Goal: Task Accomplishment & Management: Use online tool/utility

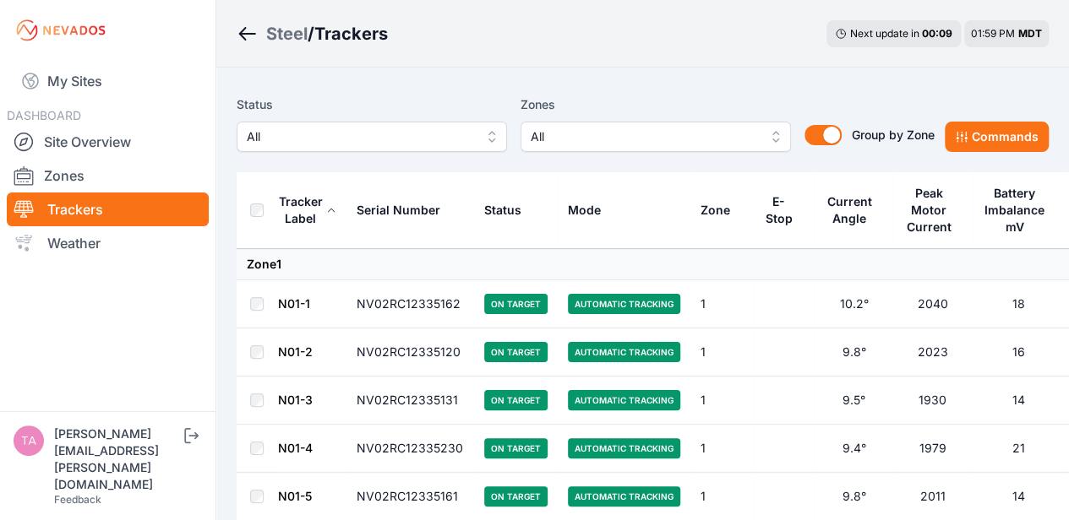
click at [591, 136] on span "All" at bounding box center [643, 137] width 226 height 20
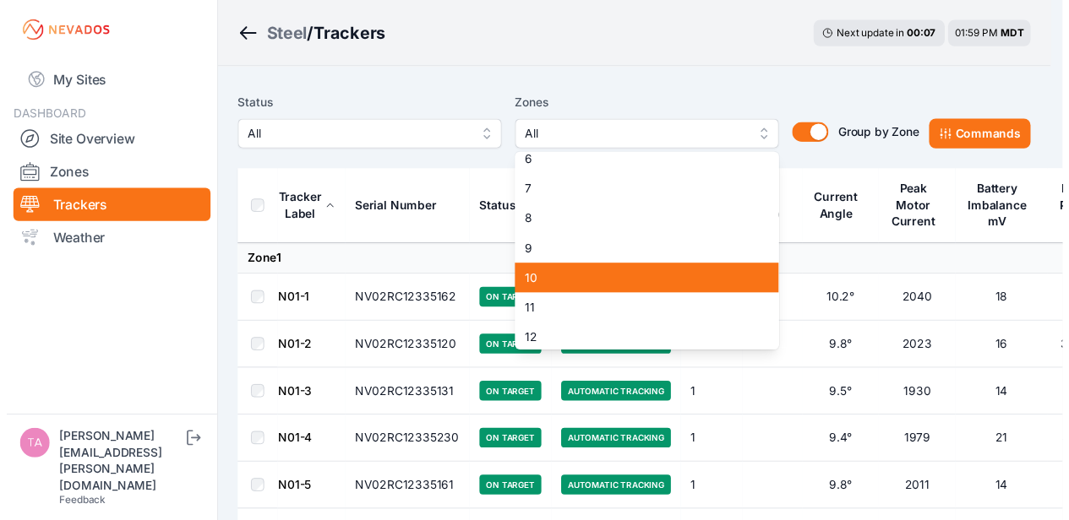
scroll to position [164, 0]
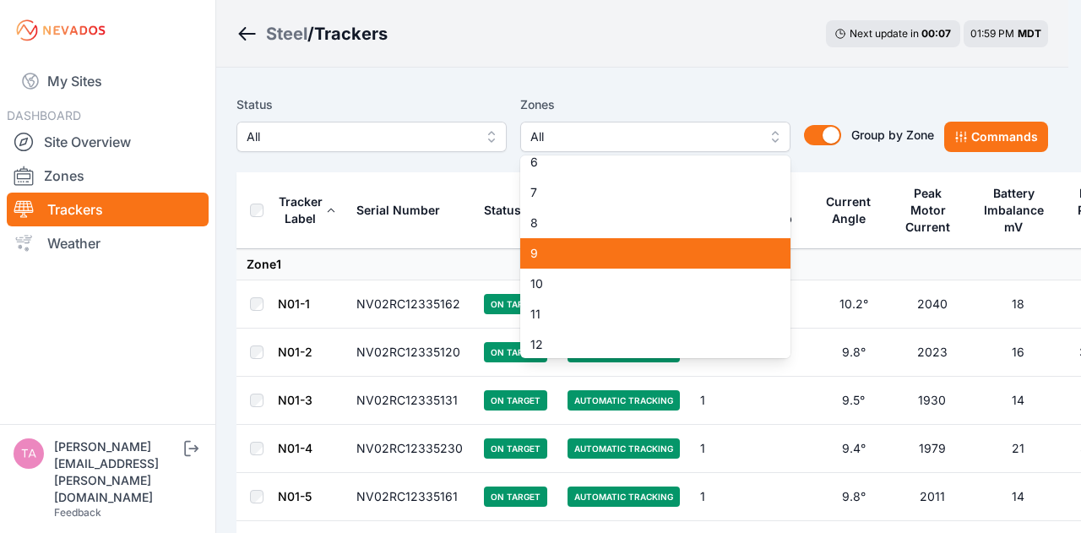
click at [579, 256] on span "9" at bounding box center [645, 253] width 230 height 17
click at [578, 287] on span "10" at bounding box center [645, 283] width 230 height 17
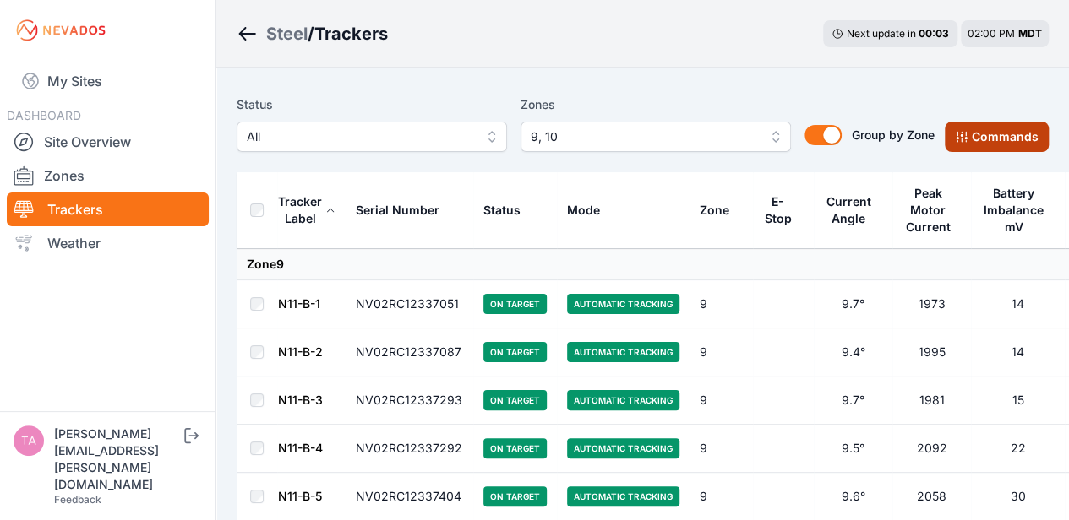
click at [1027, 144] on button "Commands" at bounding box center [996, 137] width 104 height 30
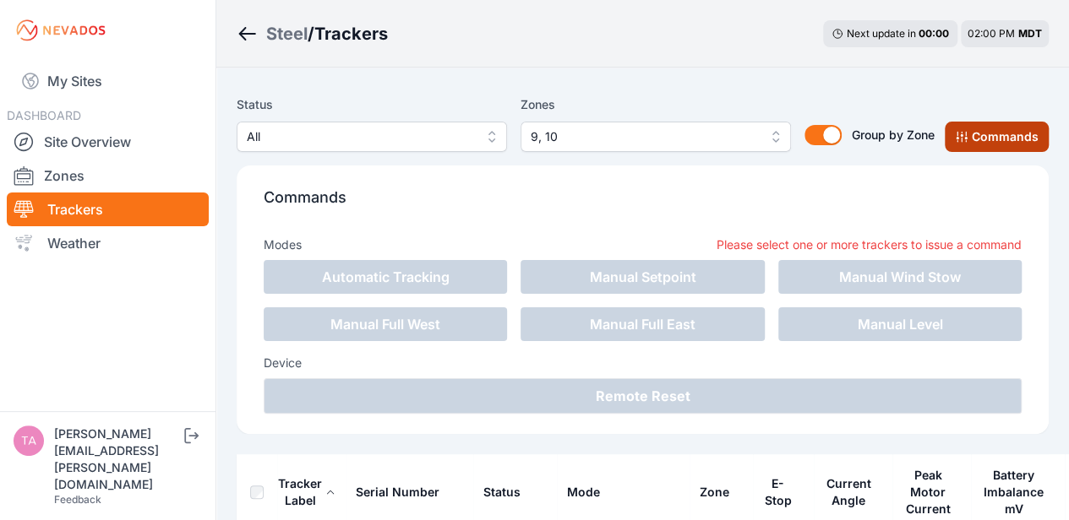
click at [979, 148] on button "Commands" at bounding box center [996, 137] width 104 height 30
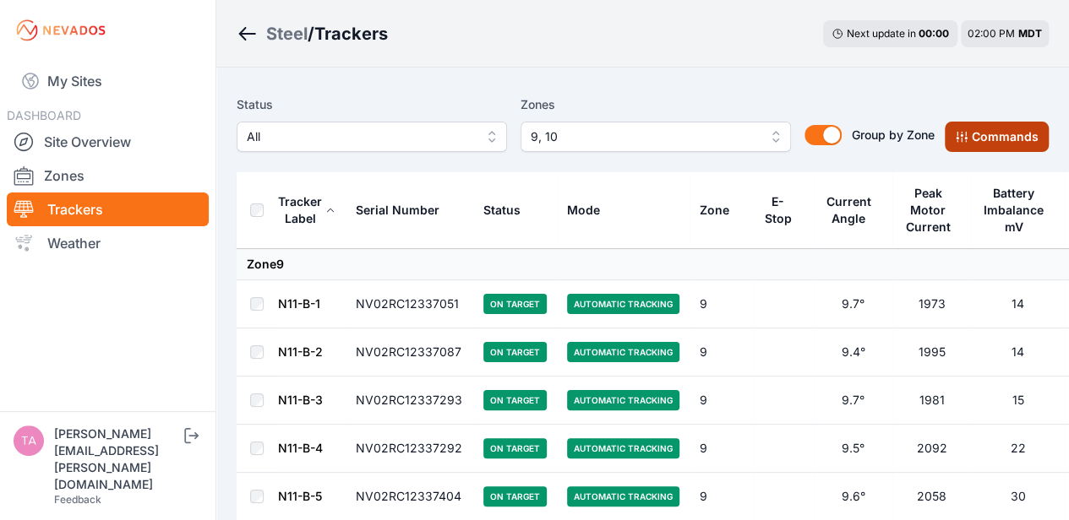
click at [1017, 146] on button "Commands" at bounding box center [996, 137] width 104 height 30
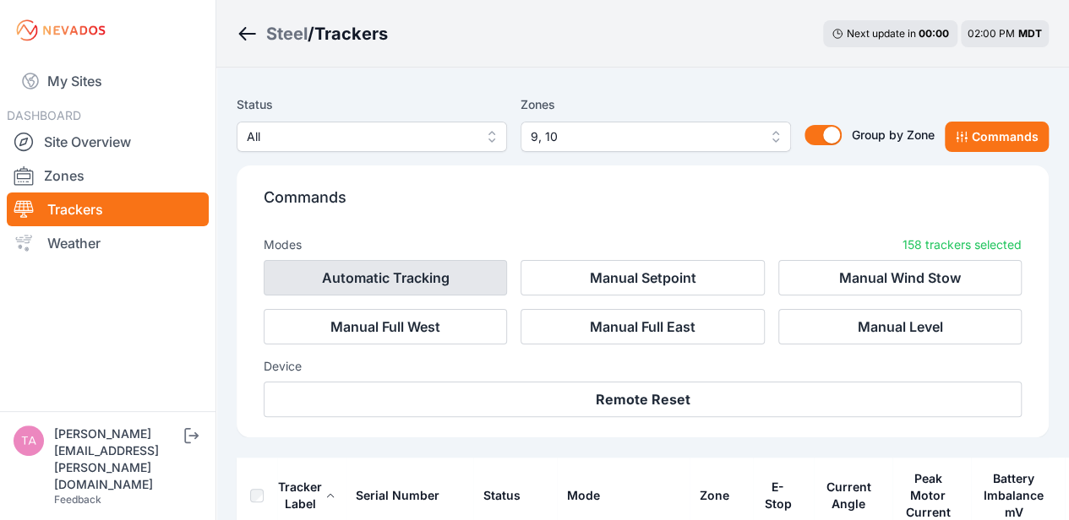
click at [417, 272] on button "Automatic Tracking" at bounding box center [385, 277] width 243 height 35
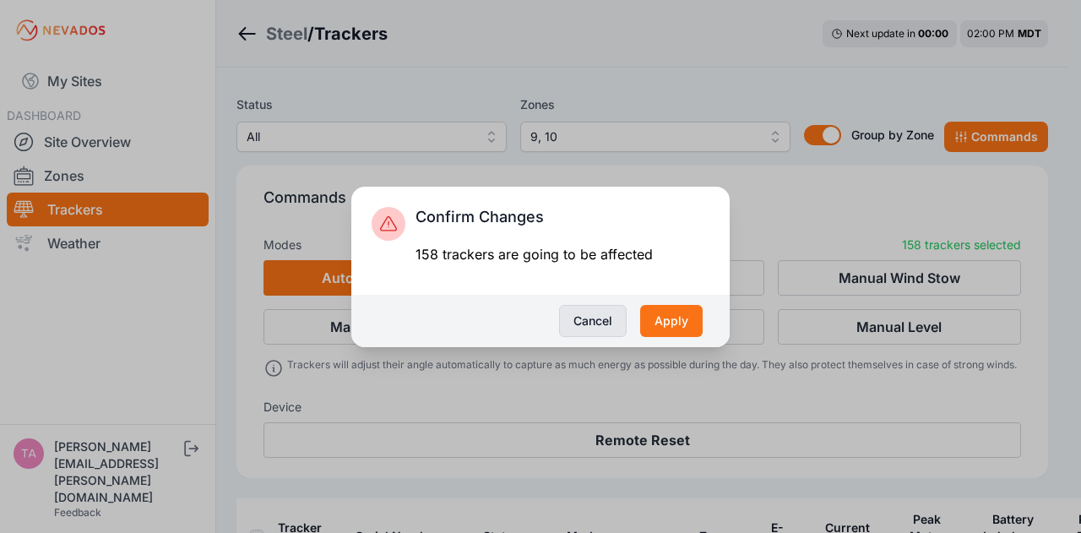
click at [612, 318] on button "Cancel" at bounding box center [593, 321] width 68 height 32
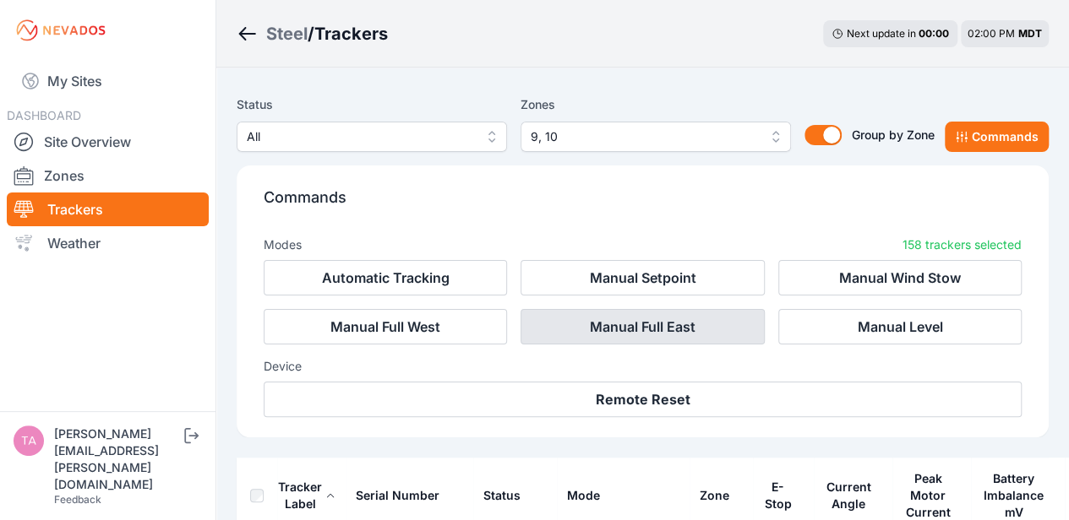
click at [607, 318] on button "Manual Full East" at bounding box center [641, 326] width 243 height 35
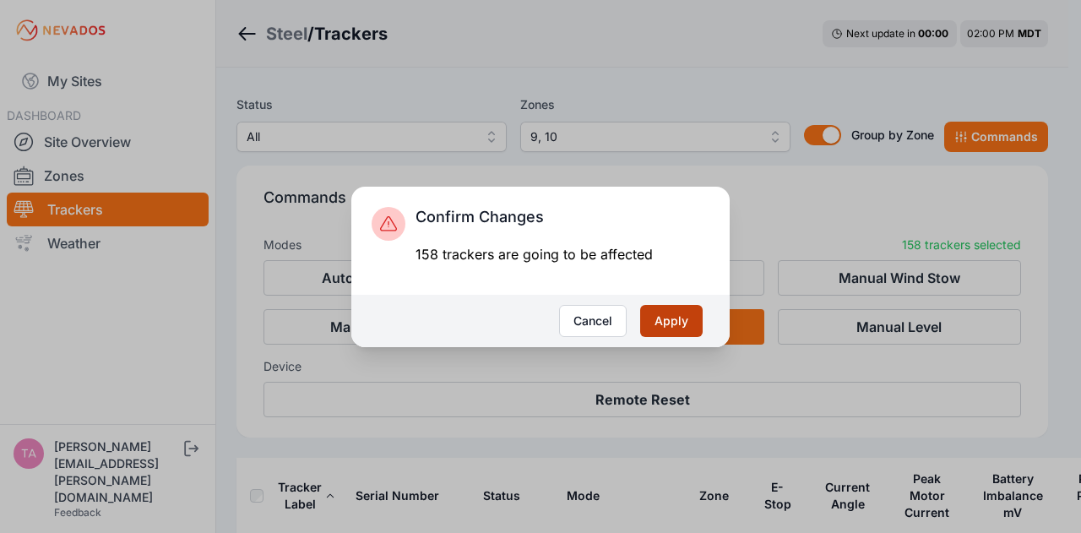
click at [683, 318] on button "Apply" at bounding box center [671, 321] width 63 height 32
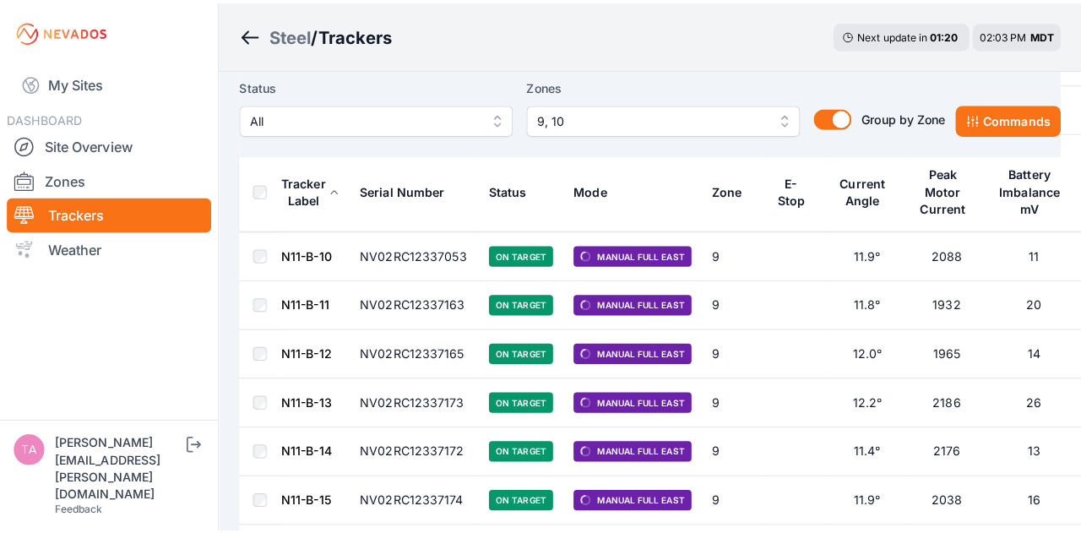
scroll to position [429, 0]
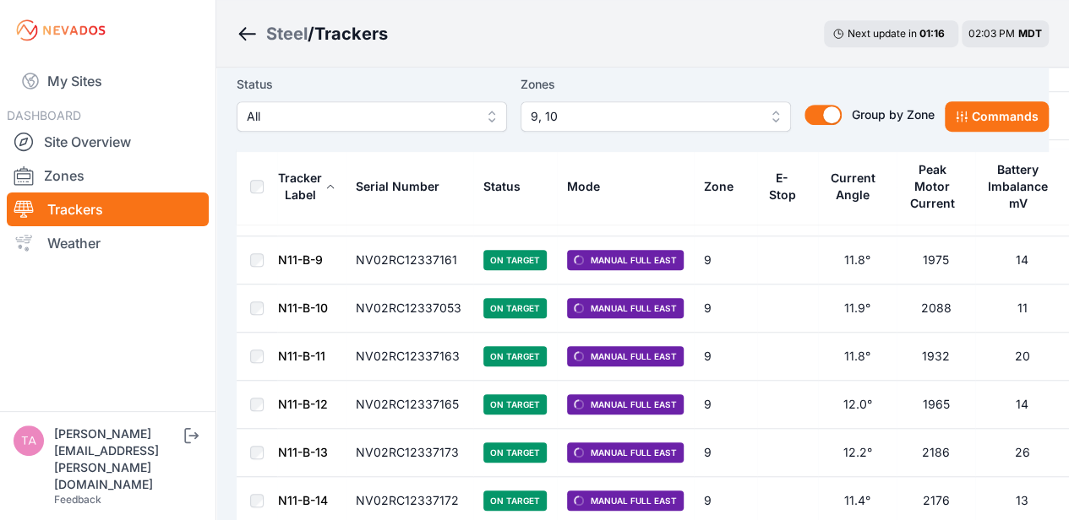
click at [548, 114] on span "9, 10" at bounding box center [643, 116] width 226 height 20
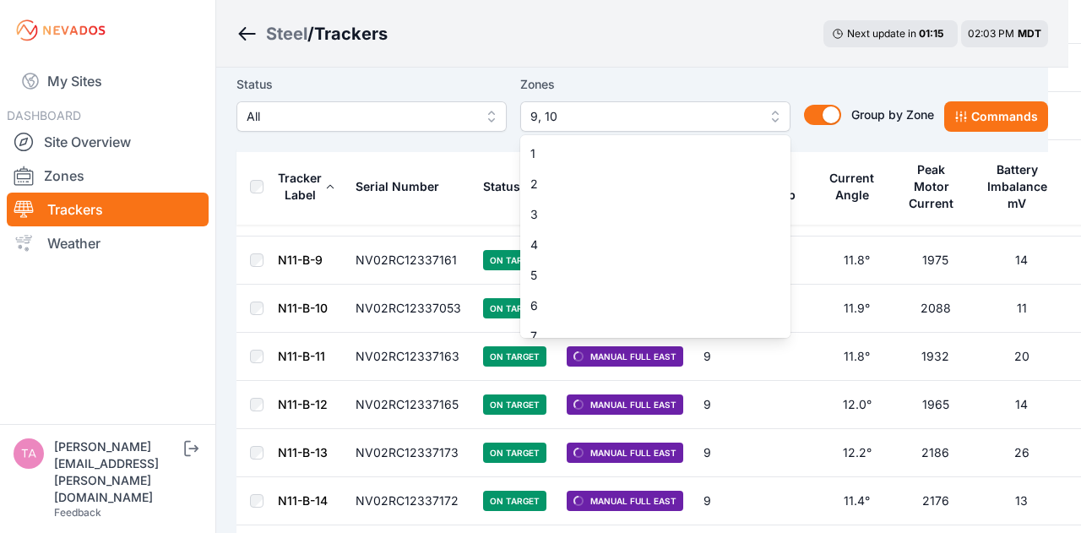
scroll to position [74, 0]
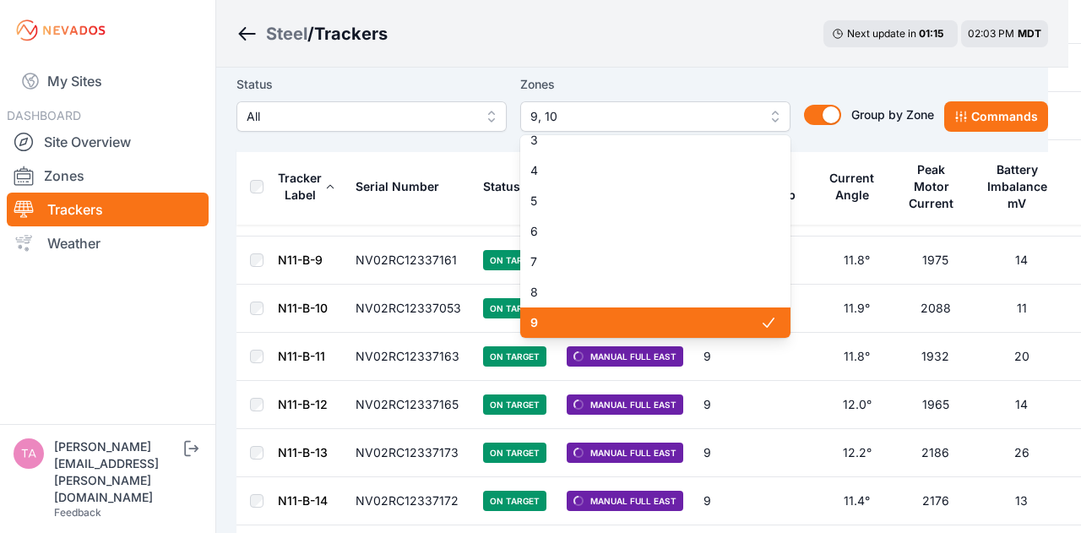
click at [716, 315] on span "9" at bounding box center [645, 322] width 230 height 17
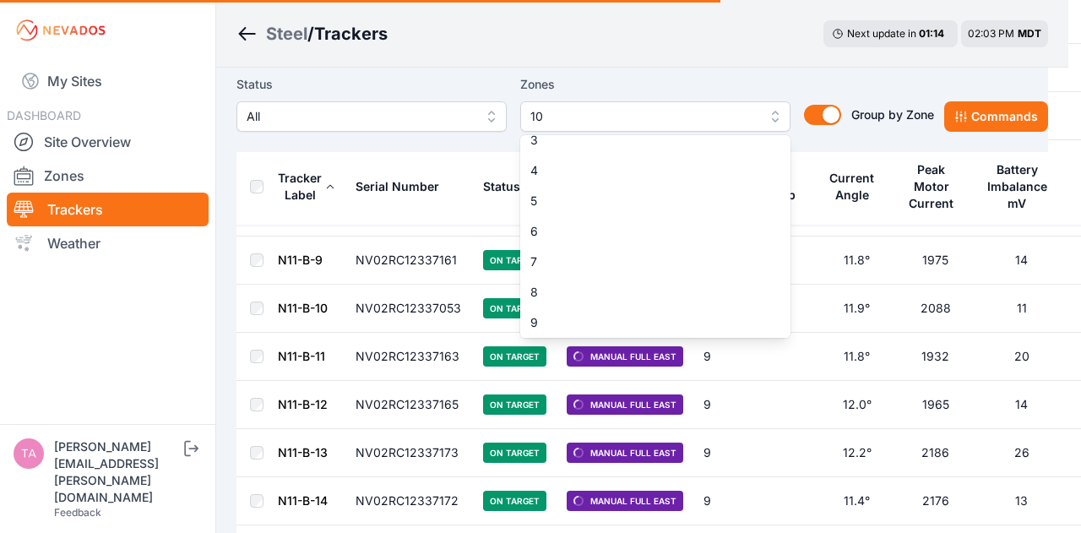
scroll to position [208, 0]
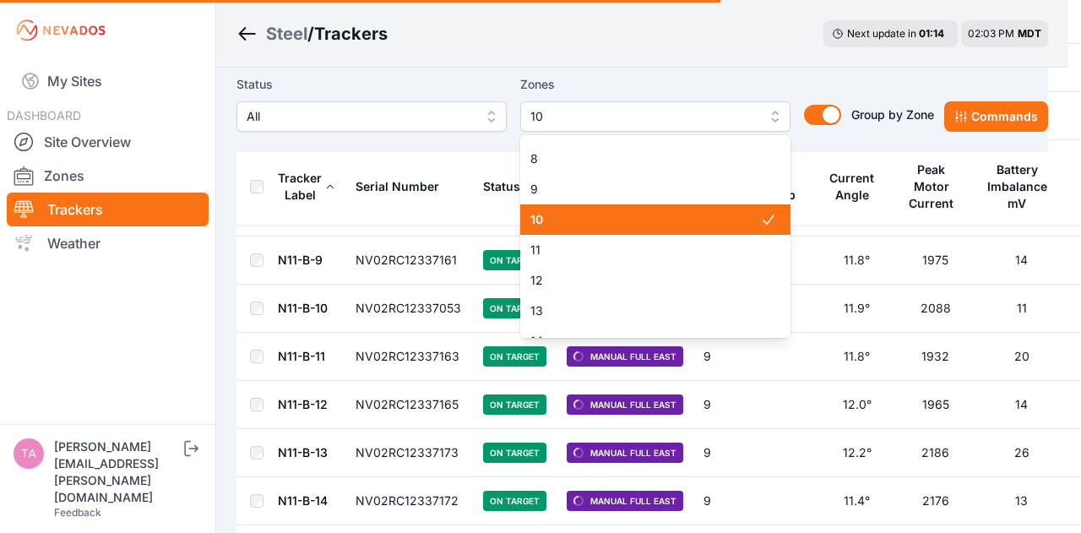
click at [699, 215] on span "10" at bounding box center [645, 219] width 230 height 17
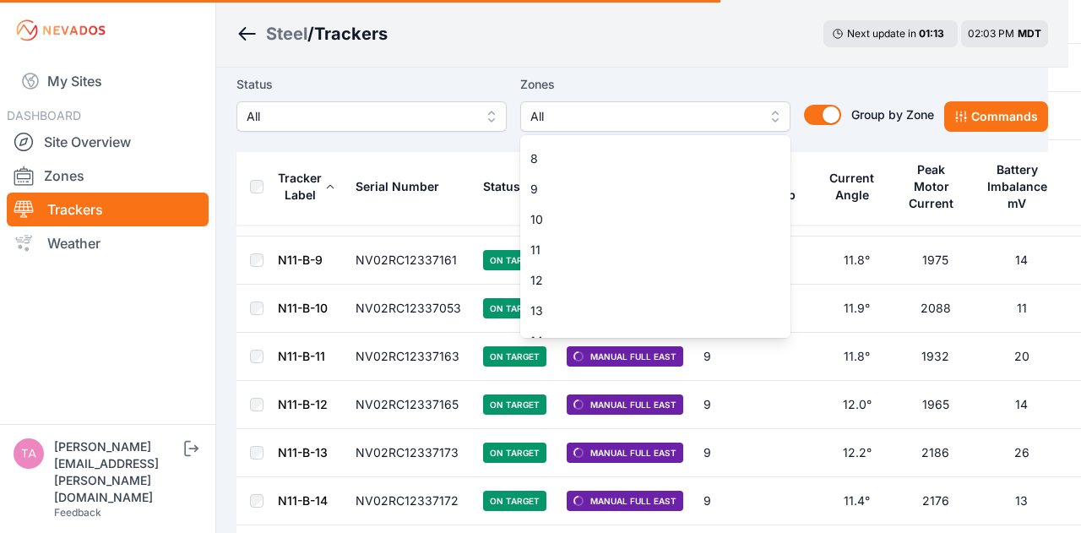
scroll to position [301, 0]
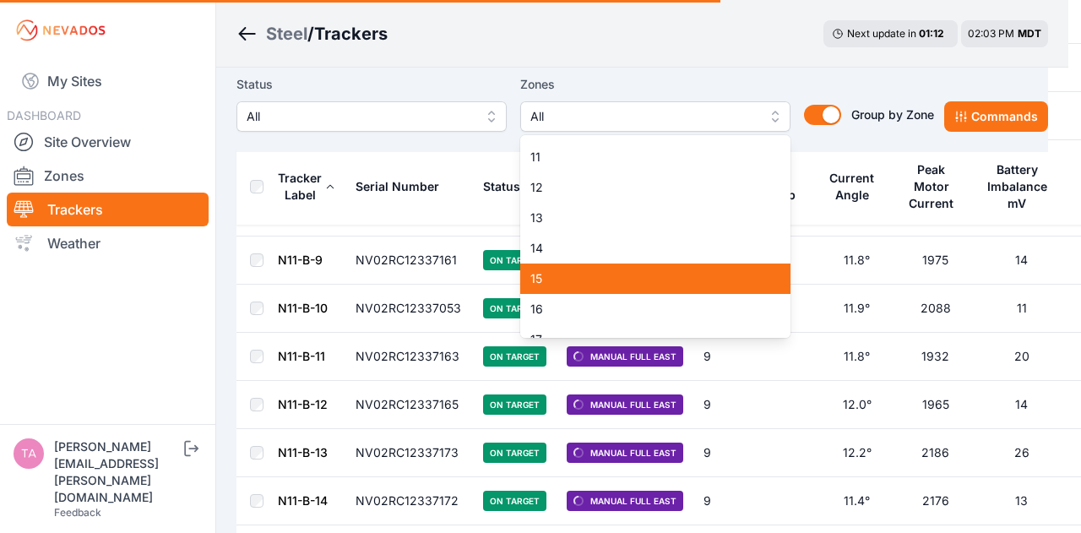
click at [645, 284] on span "15" at bounding box center [645, 278] width 230 height 17
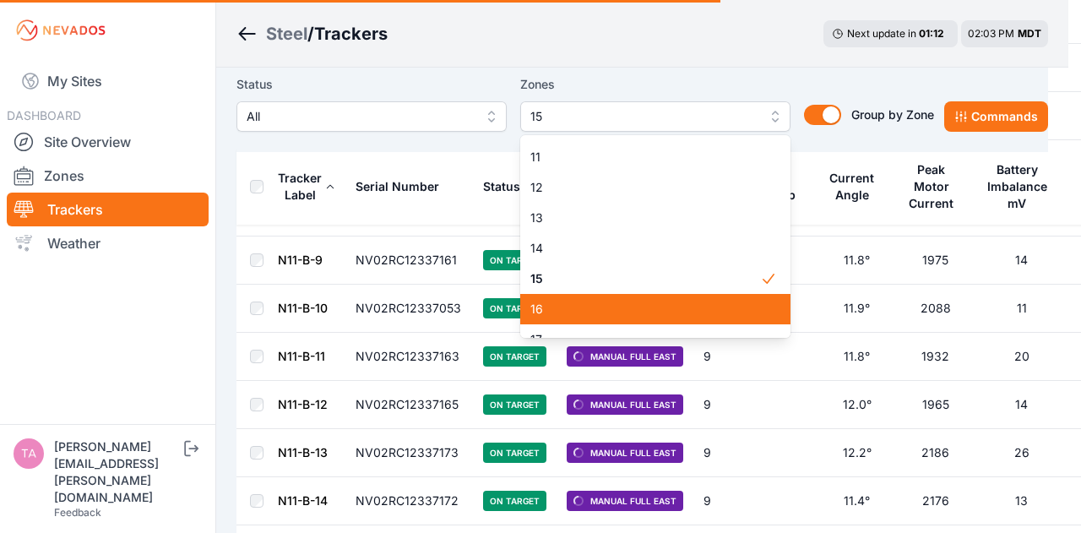
click at [639, 309] on span "16" at bounding box center [645, 309] width 230 height 17
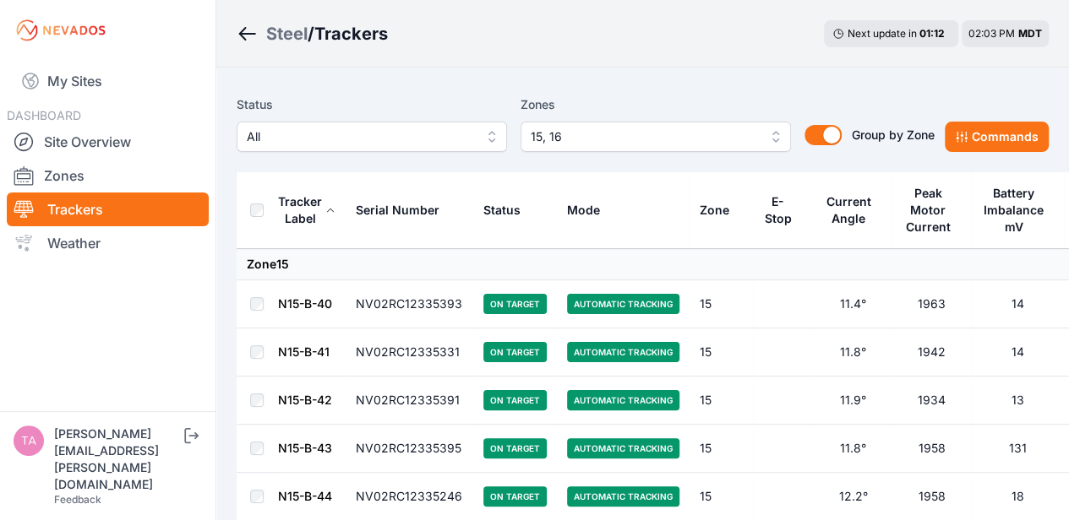
click at [539, 90] on div "Status All Zones 15, 16 Group by Zone Group by Zone Commands" at bounding box center [643, 130] width 812 height 84
click at [987, 151] on button "Commands" at bounding box center [996, 137] width 104 height 30
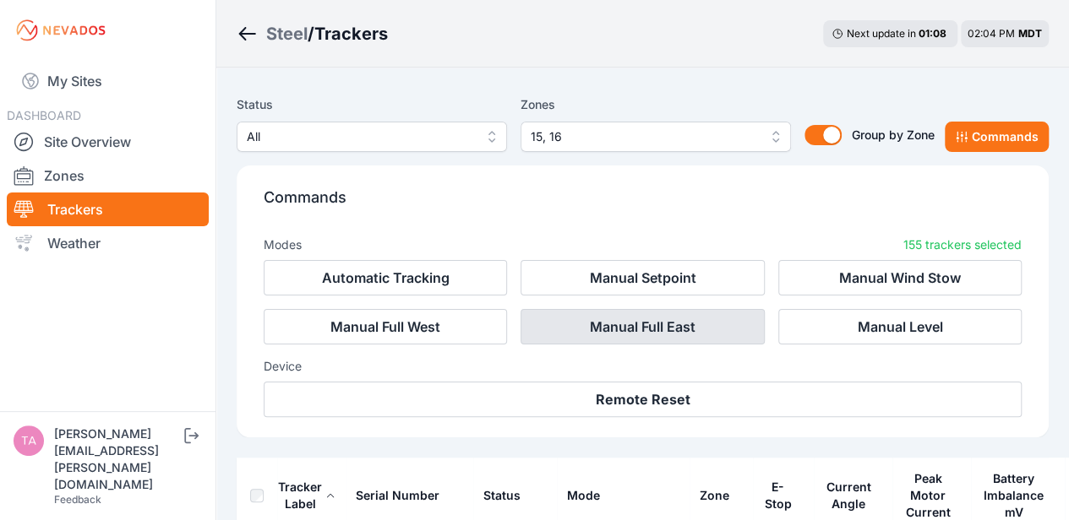
click at [715, 329] on button "Manual Full East" at bounding box center [641, 326] width 243 height 35
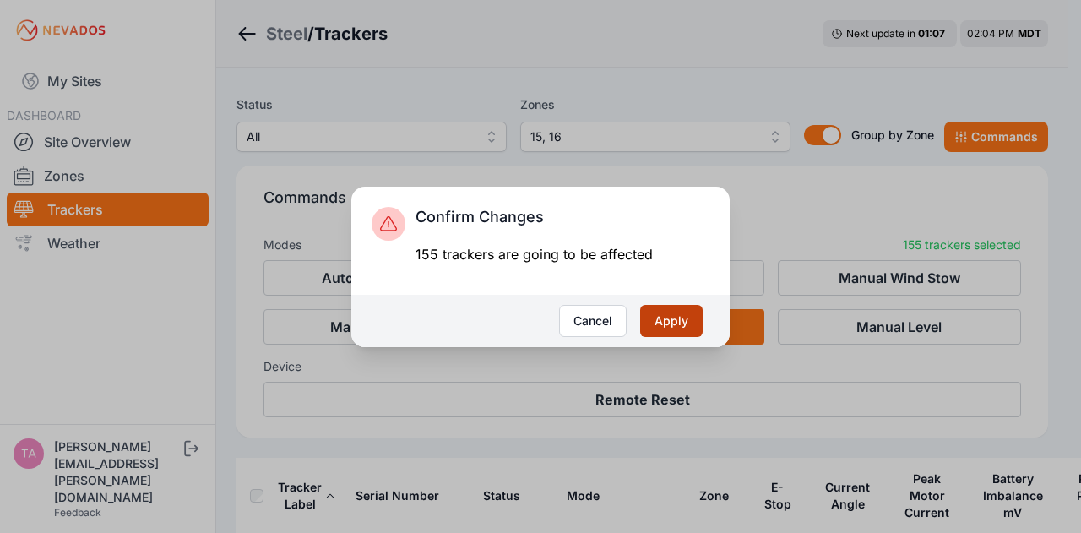
click at [693, 328] on button "Apply" at bounding box center [671, 321] width 63 height 32
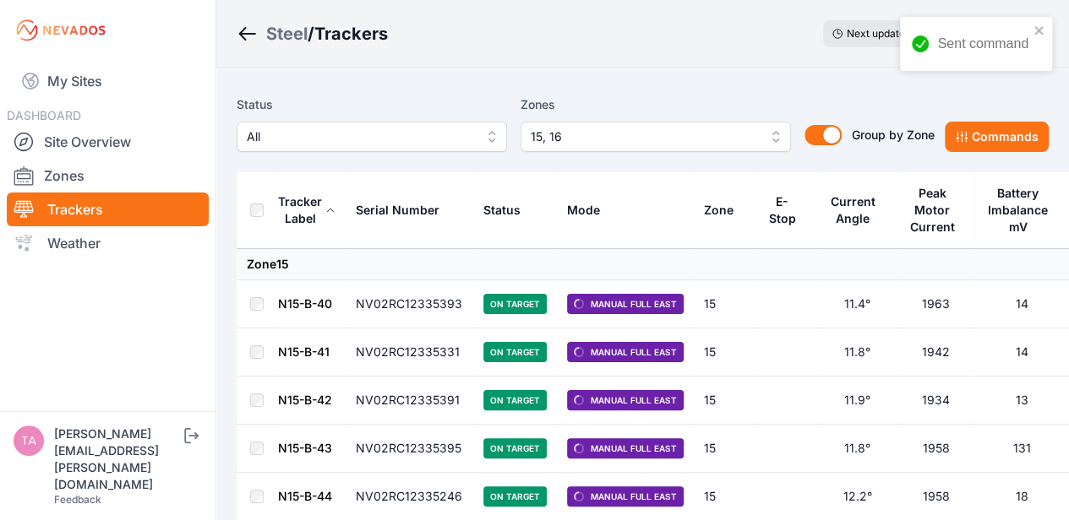
click at [549, 143] on span "15, 16" at bounding box center [643, 137] width 226 height 20
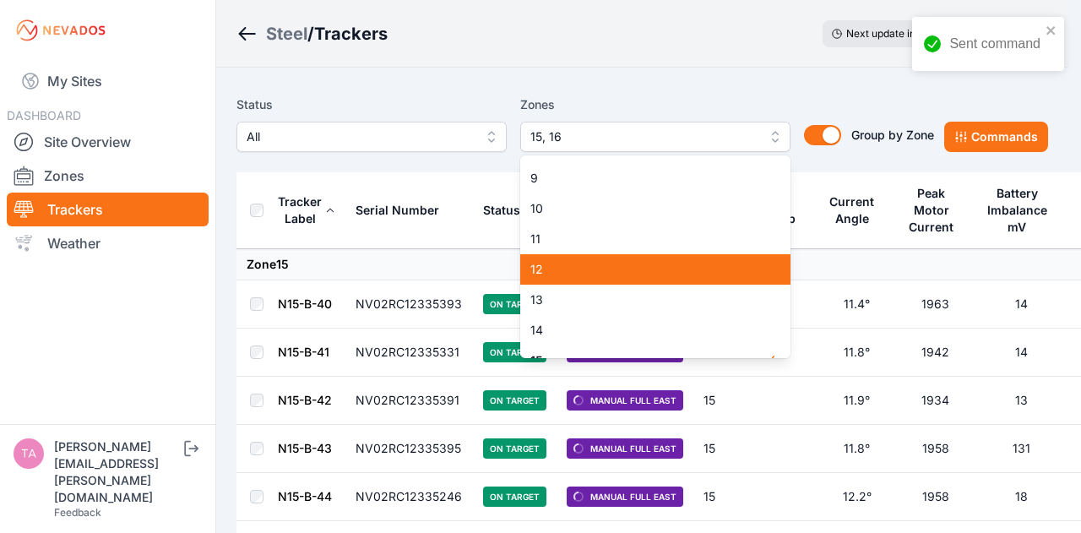
scroll to position [237, 0]
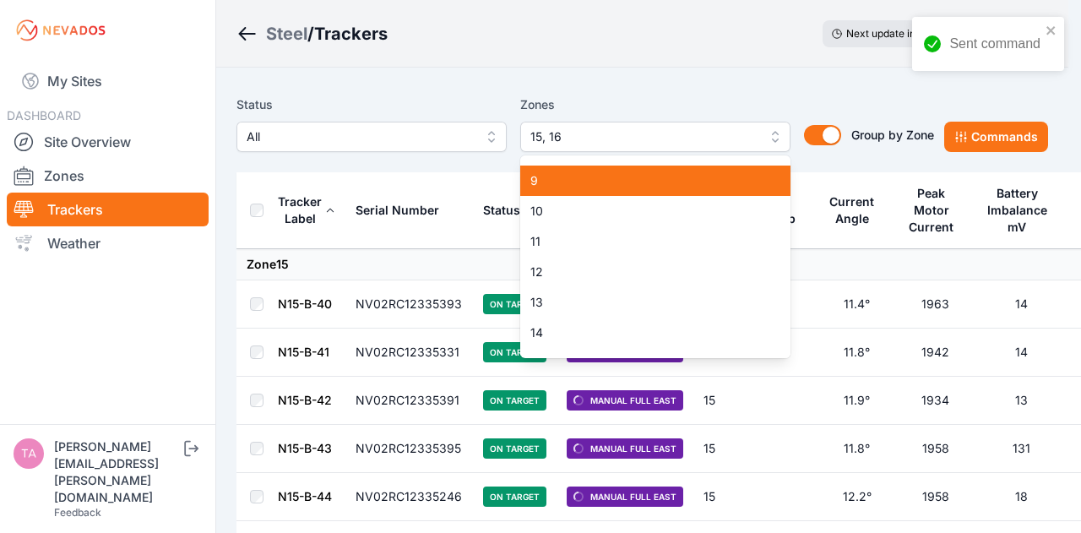
click at [586, 194] on div "9" at bounding box center [655, 181] width 270 height 30
click at [586, 202] on div "10" at bounding box center [655, 211] width 270 height 30
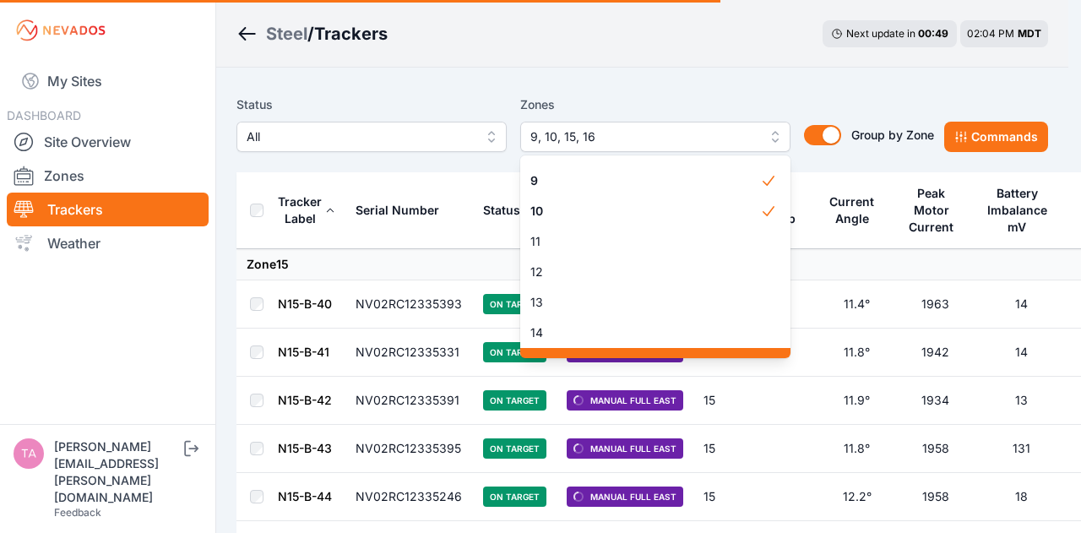
scroll to position [395, 0]
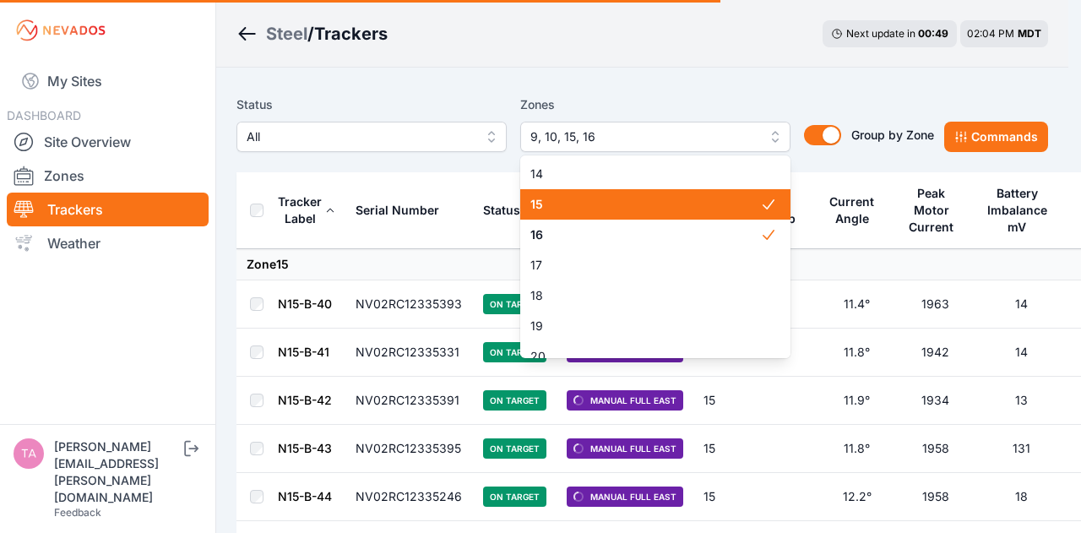
click at [612, 209] on span "15" at bounding box center [645, 204] width 230 height 17
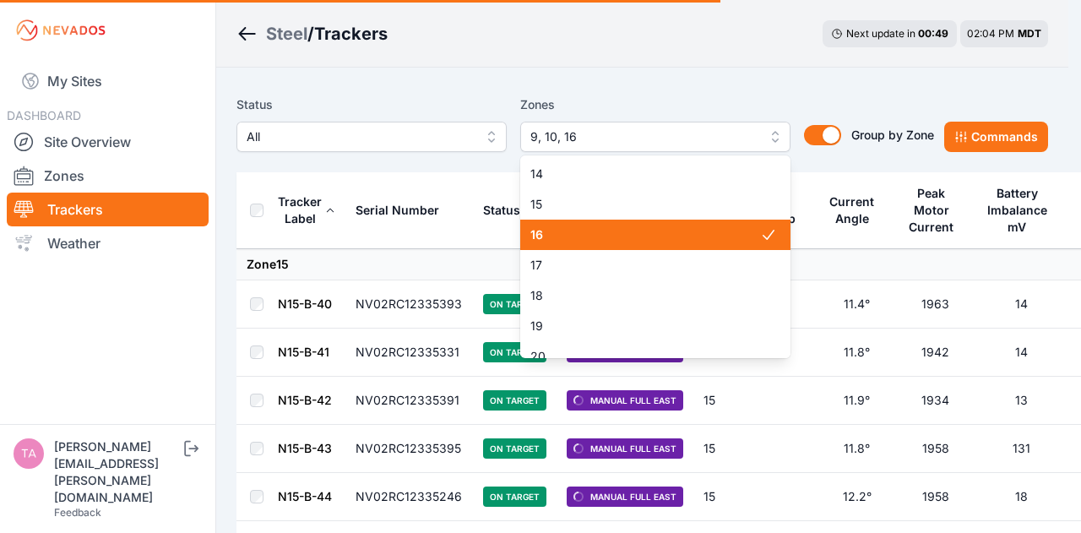
click at [615, 234] on span "16" at bounding box center [645, 234] width 230 height 17
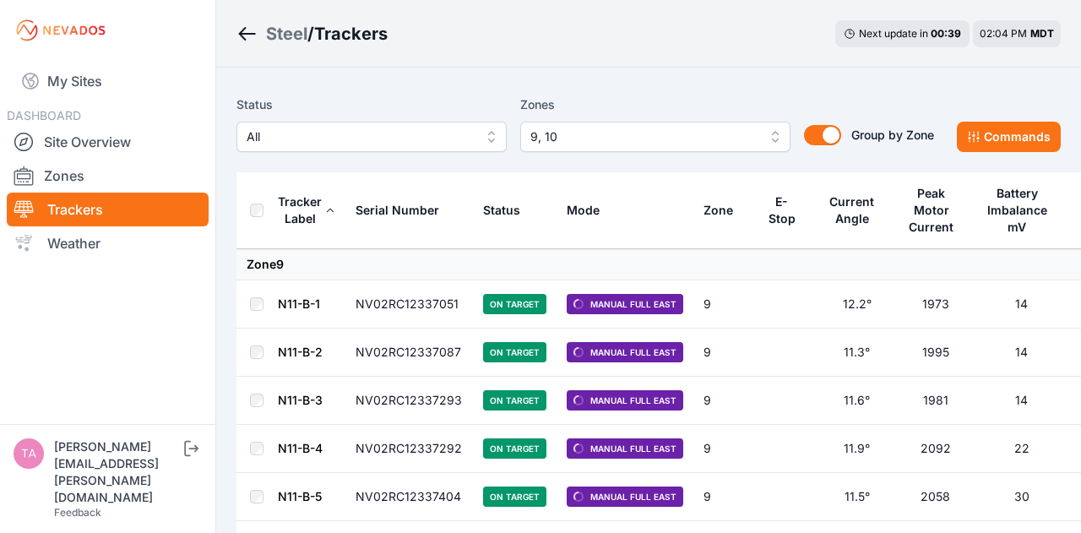
click at [597, 125] on button "9, 10" at bounding box center [655, 137] width 270 height 30
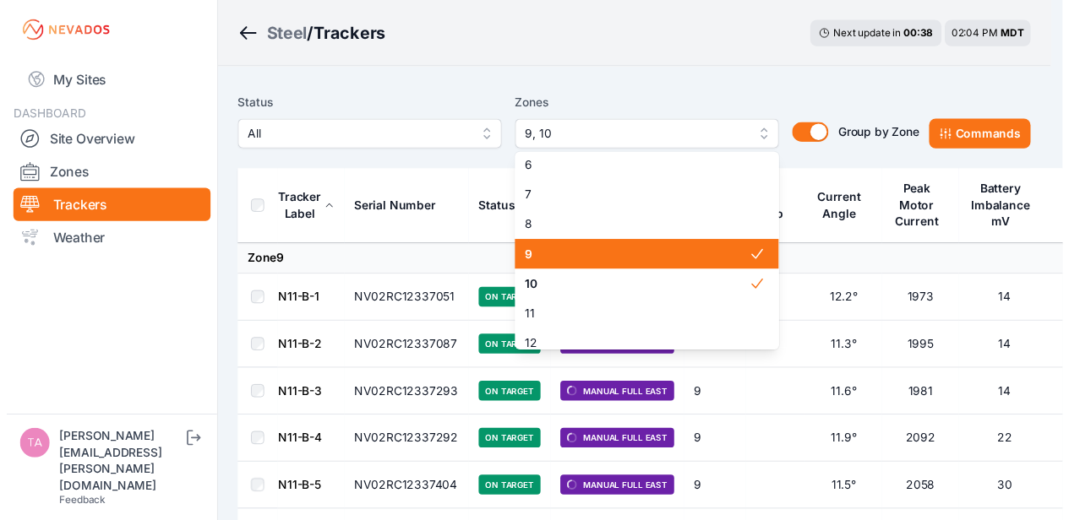
scroll to position [157, 0]
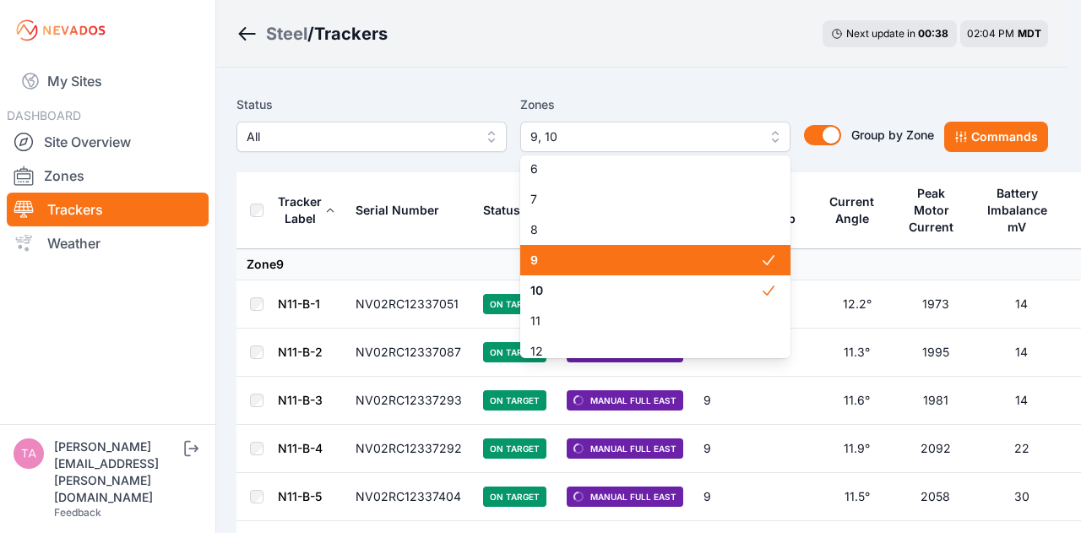
click at [571, 261] on span "9" at bounding box center [645, 260] width 230 height 17
click at [575, 298] on span "10" at bounding box center [645, 290] width 230 height 17
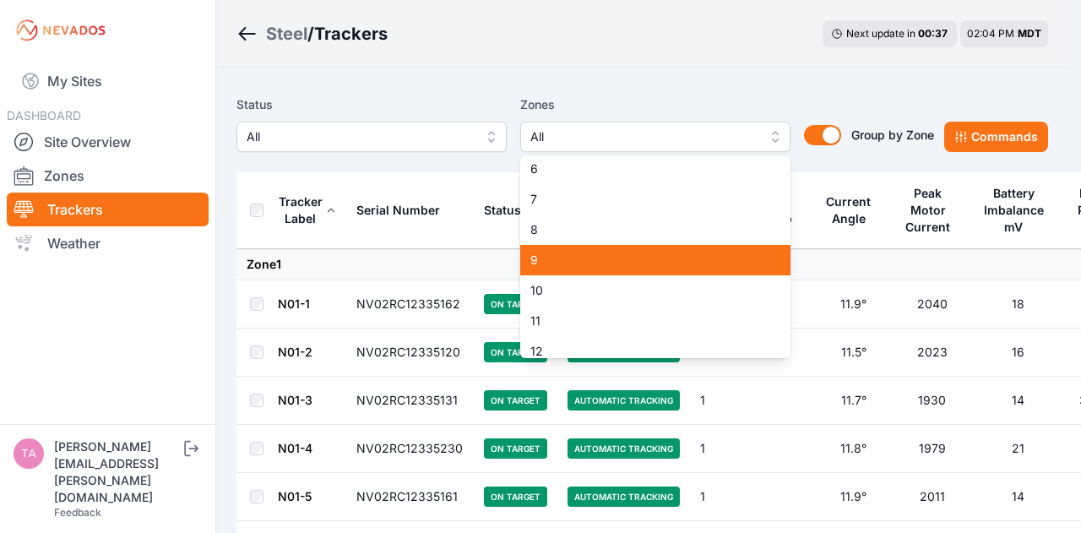
click at [607, 264] on span "9" at bounding box center [645, 260] width 230 height 17
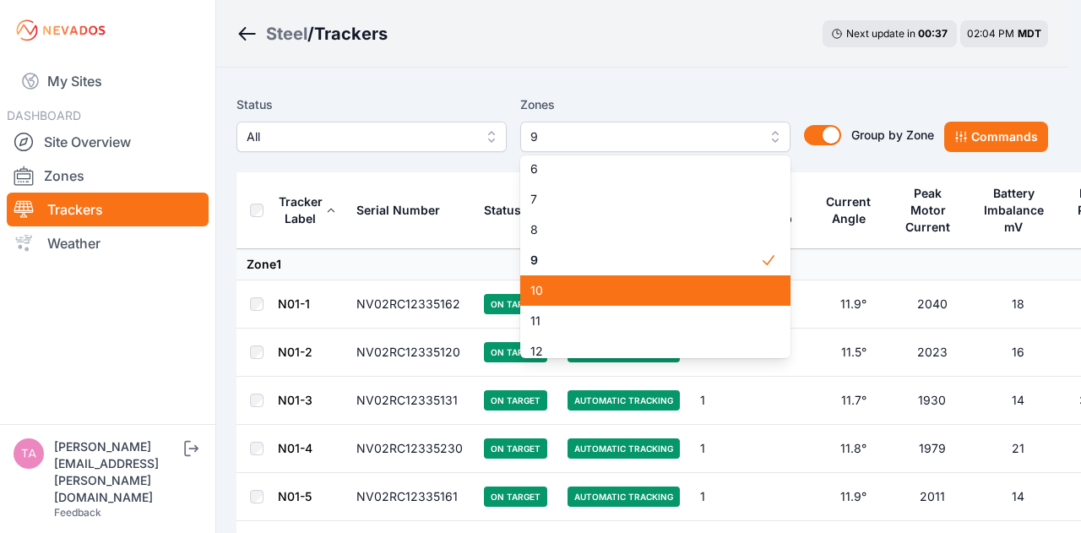
click at [603, 286] on span "10" at bounding box center [645, 290] width 230 height 17
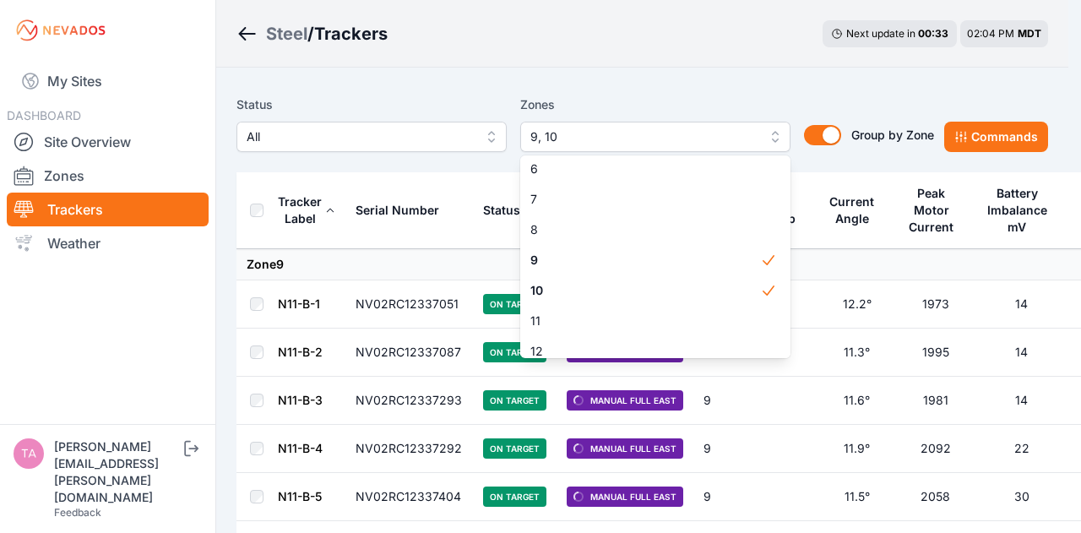
click at [979, 136] on div "Status All Zones 9, 10 1 2 3 4 5 6 7 8 9 10 11 12 13 14 15 16 17 18 19 20 21 22…" at bounding box center [643, 123] width 812 height 57
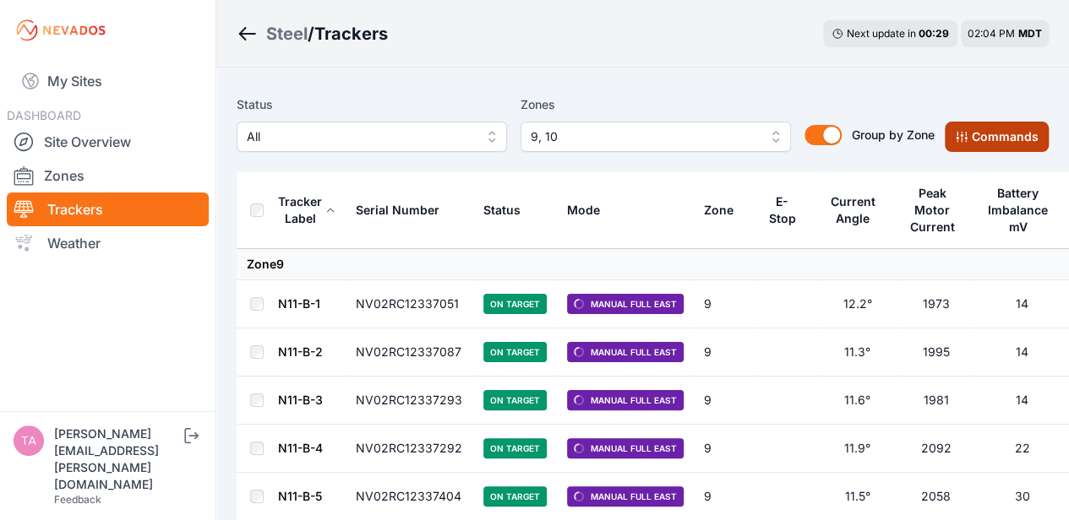
click at [960, 128] on button "Commands" at bounding box center [996, 137] width 104 height 30
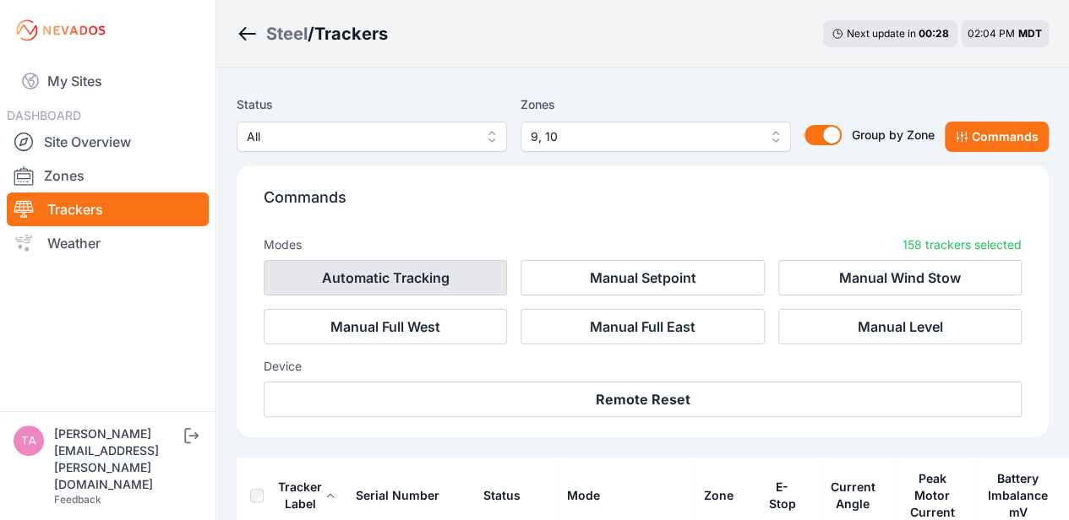
click at [429, 273] on button "Automatic Tracking" at bounding box center [385, 277] width 243 height 35
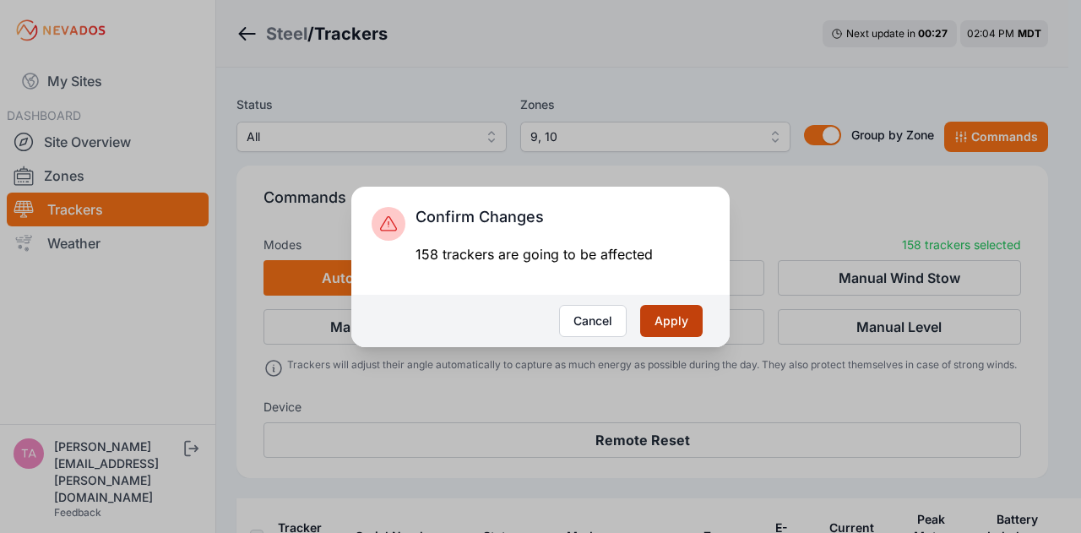
click at [676, 320] on button "Apply" at bounding box center [671, 321] width 63 height 32
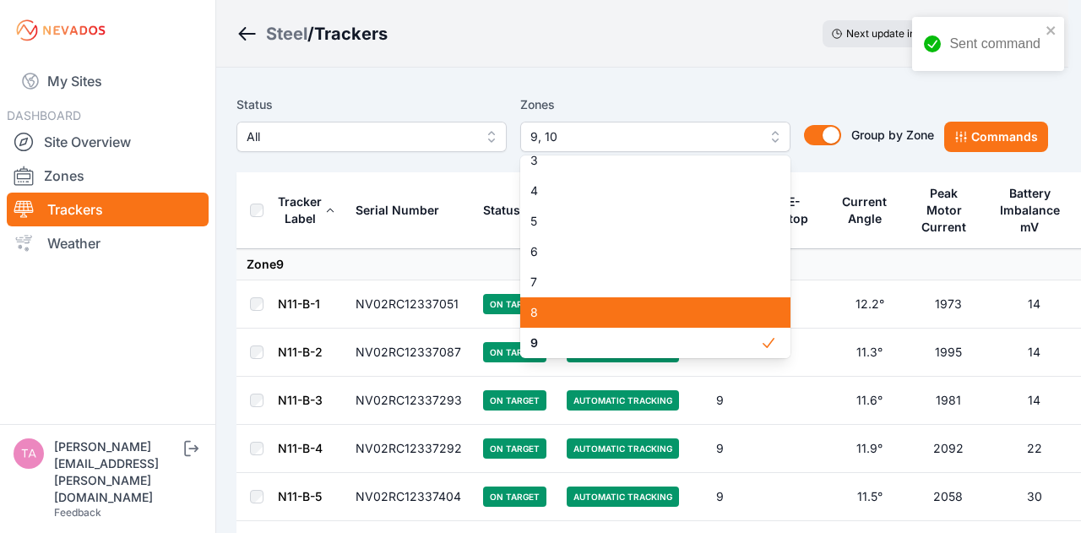
scroll to position [221, 0]
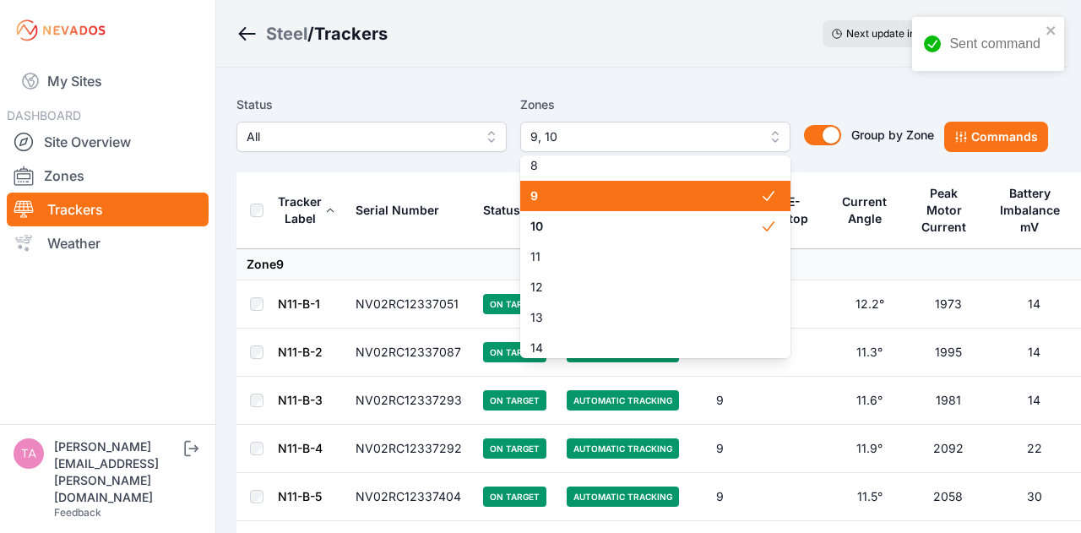
click at [588, 199] on span "9" at bounding box center [645, 196] width 230 height 17
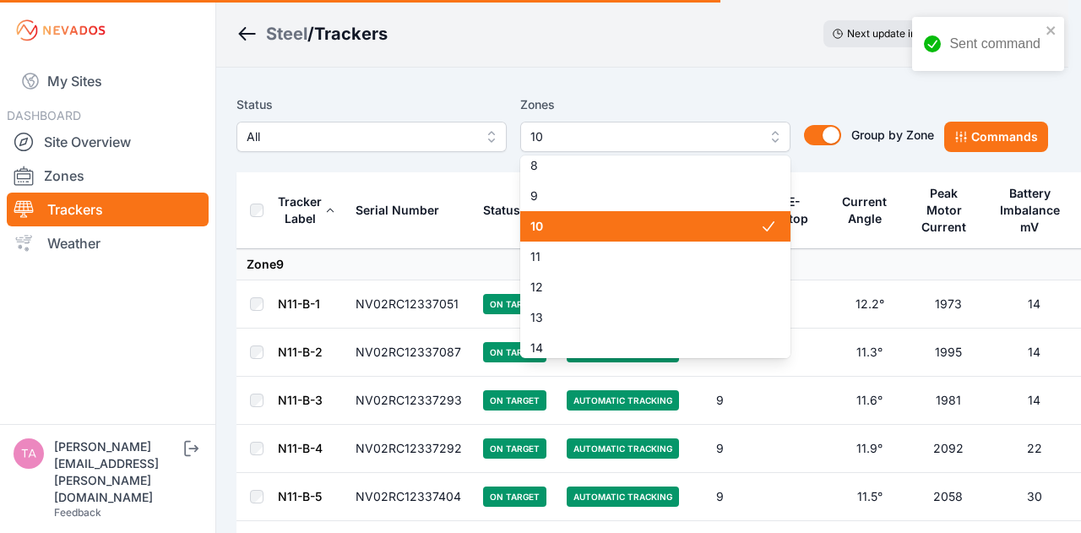
click at [589, 229] on span "10" at bounding box center [645, 226] width 230 height 17
click at [585, 370] on span "15" at bounding box center [645, 378] width 230 height 17
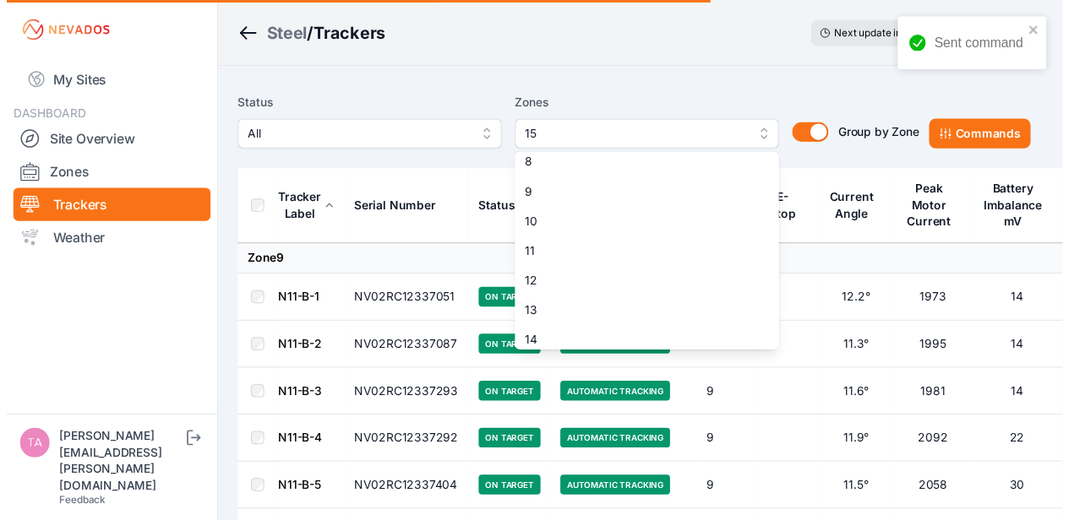
scroll to position [321, 0]
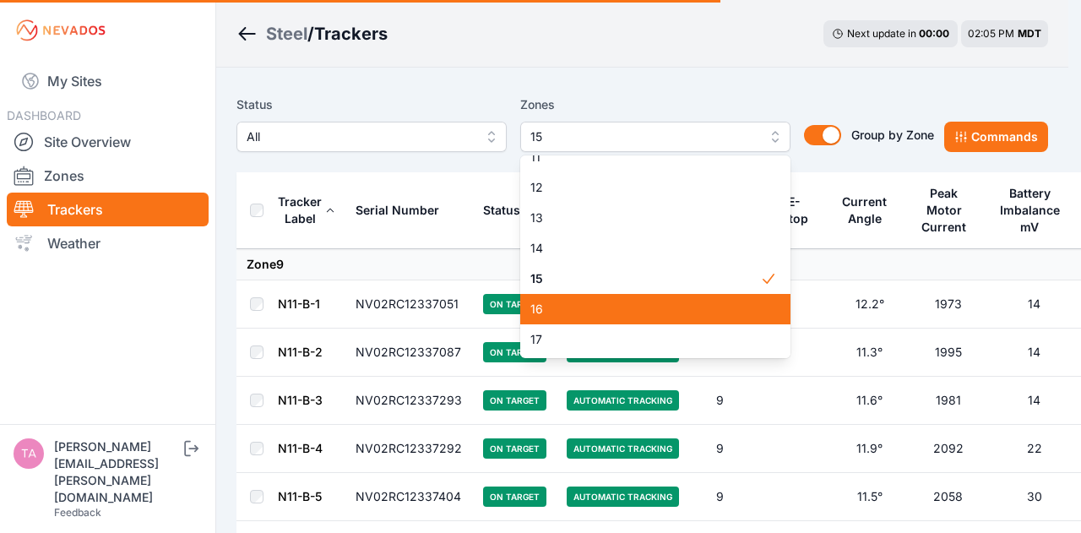
click at [577, 309] on span "16" at bounding box center [645, 309] width 230 height 17
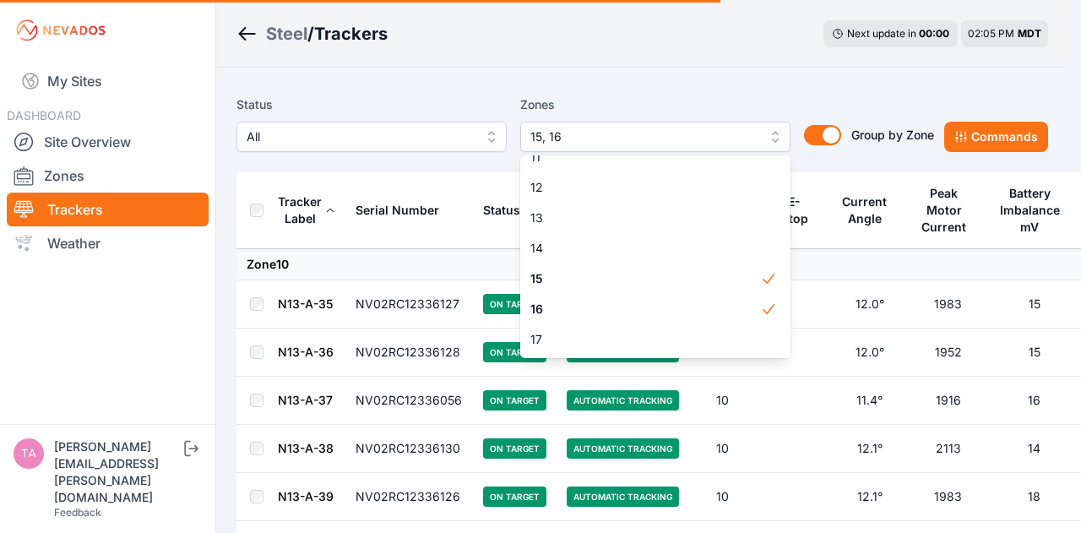
click at [610, 102] on div "Zones 15, 16 1 2 3 4 5 6 7 8 9 10 11 12 13 14 15 16 17 18 19 20 21 22 23 24" at bounding box center [655, 123] width 270 height 57
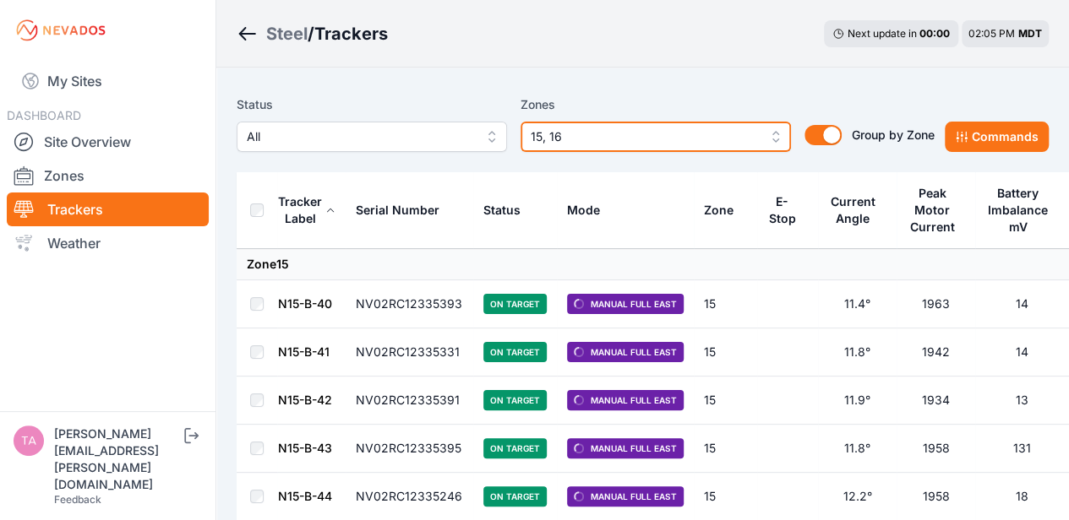
scroll to position [18, 0]
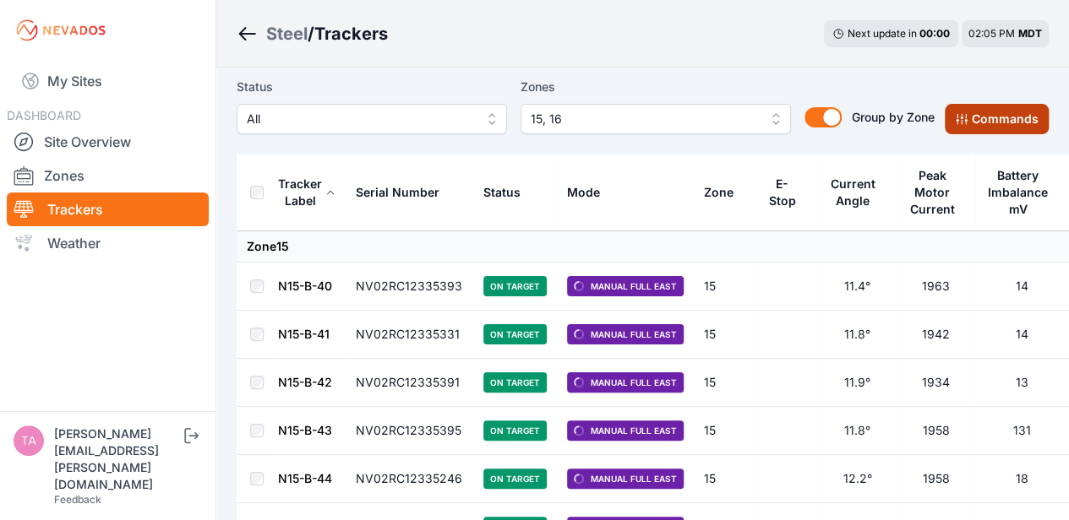
click at [971, 121] on button "Commands" at bounding box center [996, 119] width 104 height 30
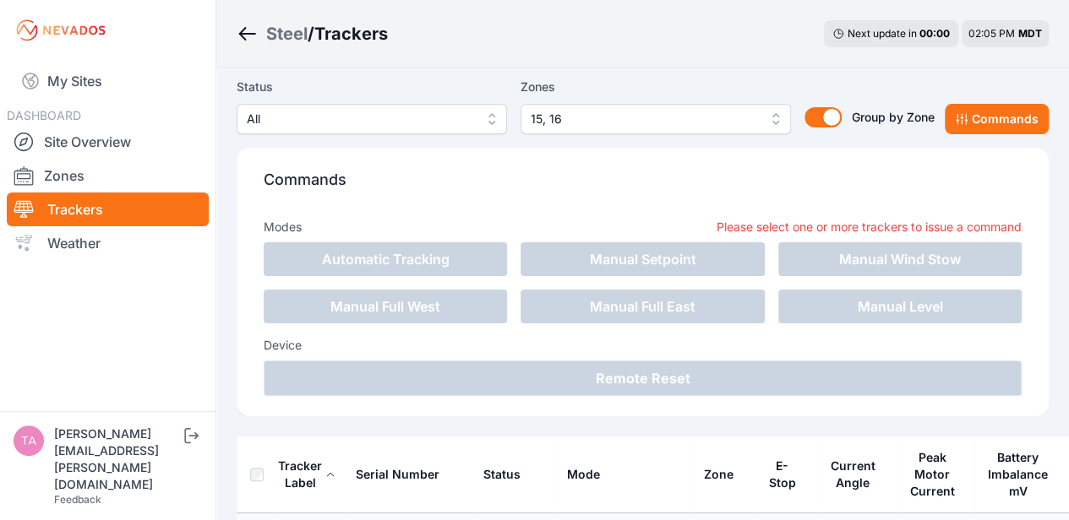
scroll to position [299, 0]
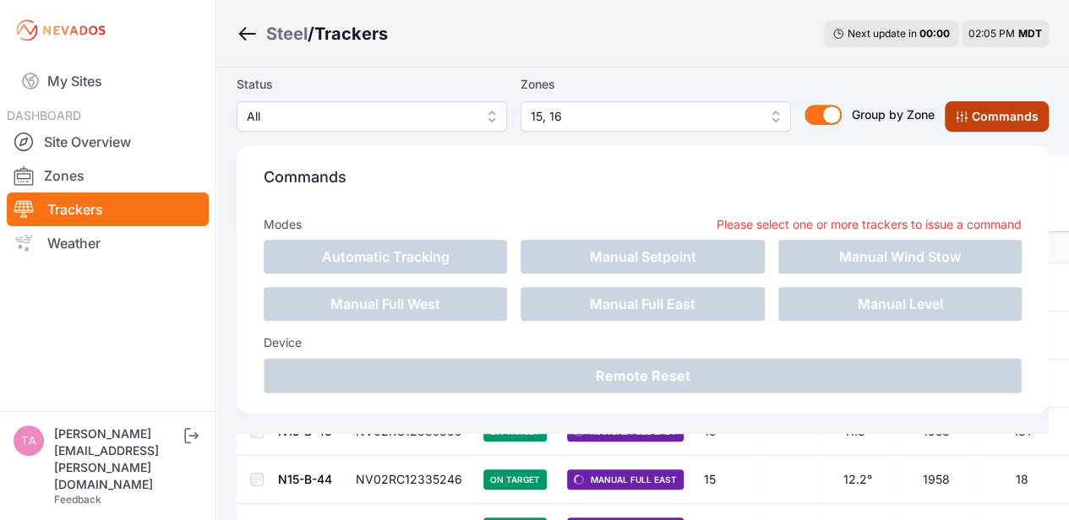
click at [992, 109] on button "Commands" at bounding box center [996, 116] width 104 height 30
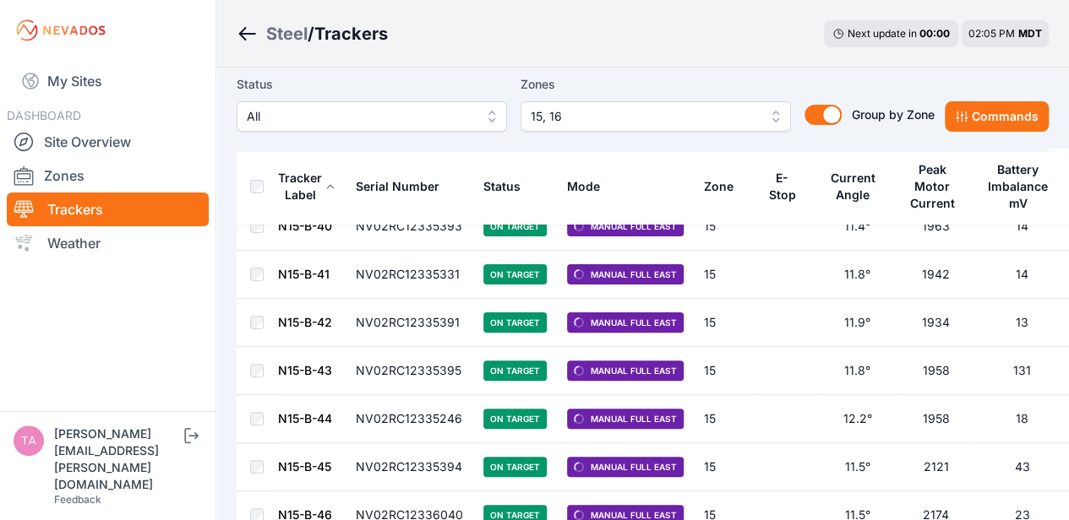
scroll to position [18, 0]
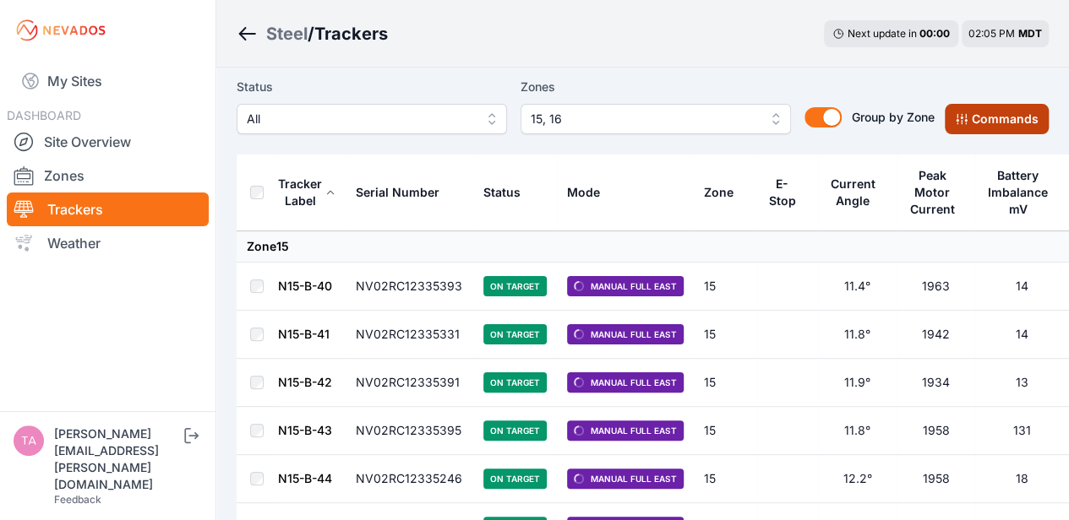
click at [966, 122] on icon at bounding box center [960, 119] width 11 height 11
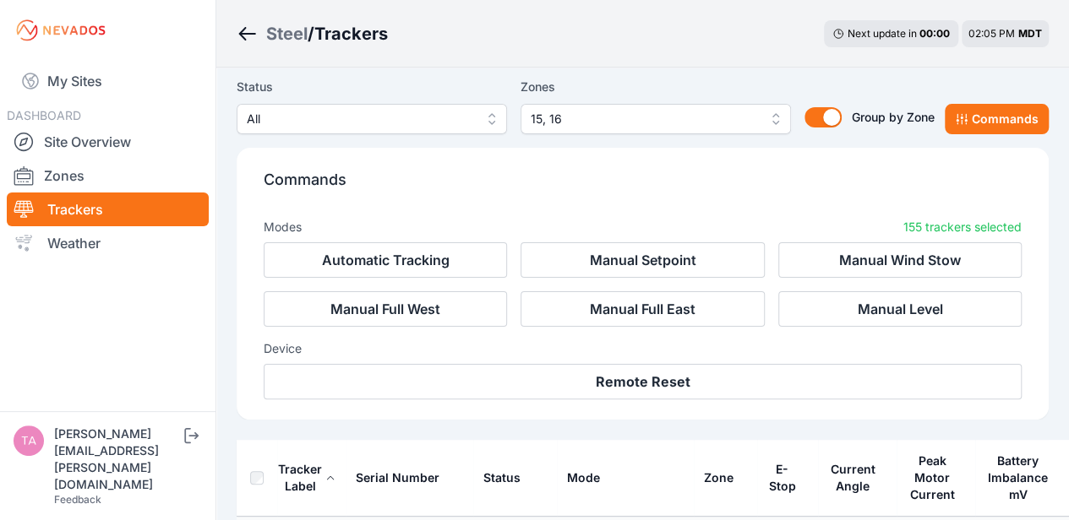
scroll to position [302, 0]
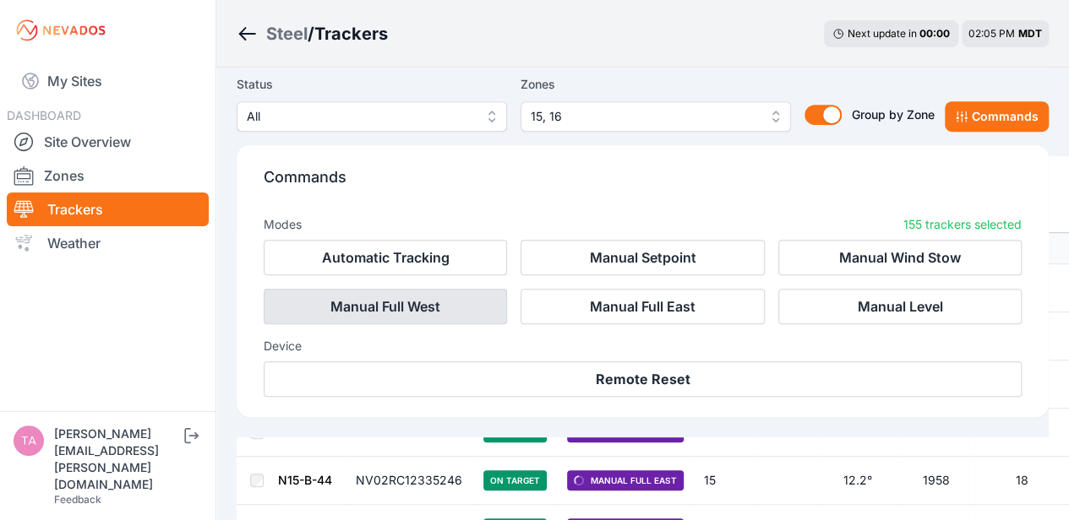
click at [465, 309] on button "Manual Full West" at bounding box center [385, 306] width 243 height 35
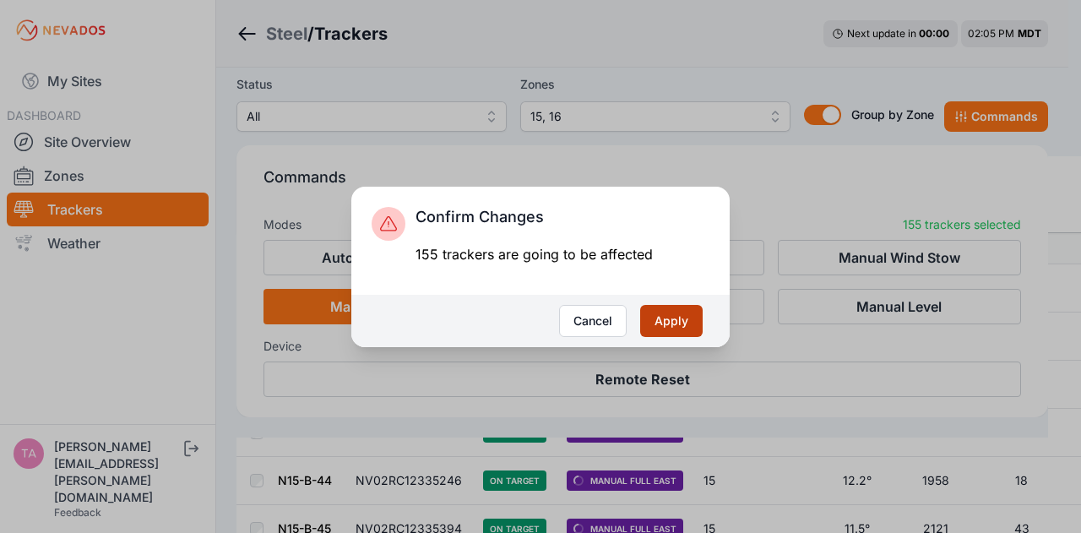
click at [686, 327] on button "Apply" at bounding box center [671, 321] width 63 height 32
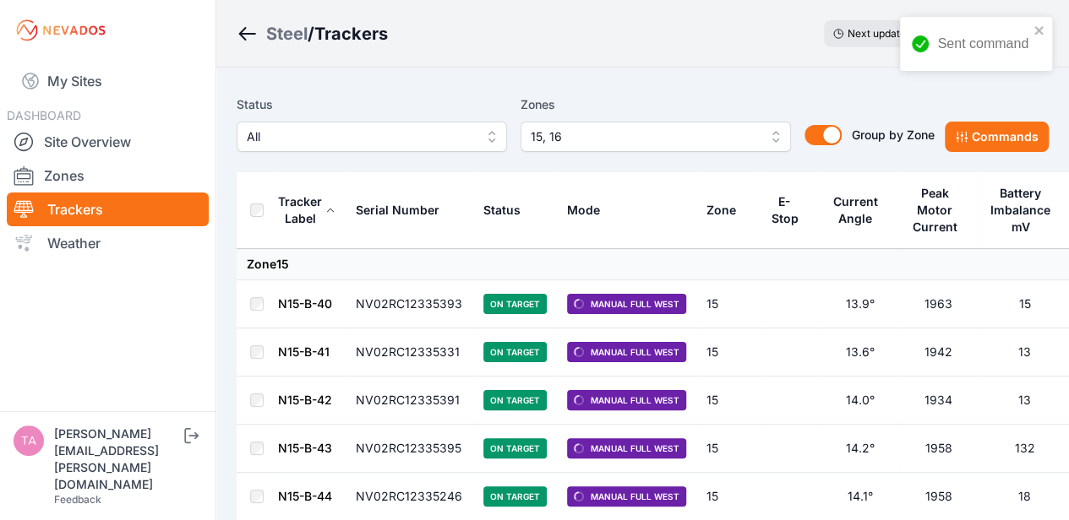
click at [599, 63] on div "Steel / Trackers Next update in 04 : 14 02:05 PM MDT" at bounding box center [642, 34] width 852 height 68
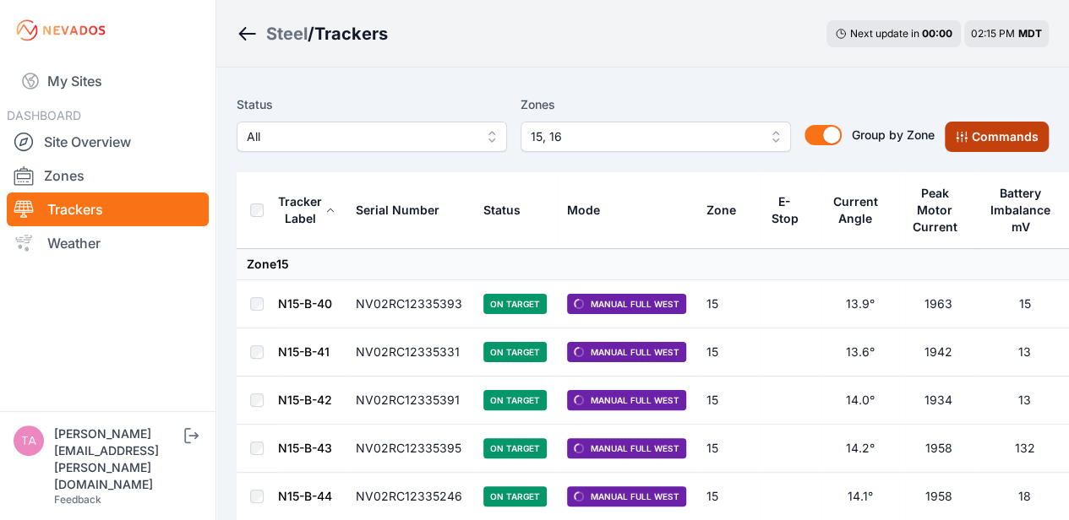
click at [964, 136] on icon at bounding box center [962, 137] width 14 height 14
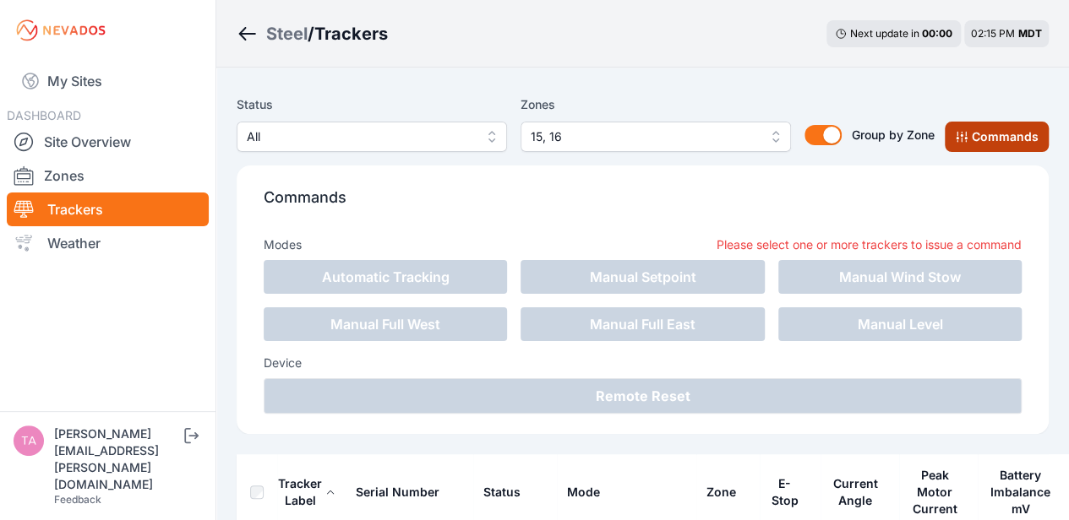
click at [985, 126] on button "Commands" at bounding box center [996, 137] width 104 height 30
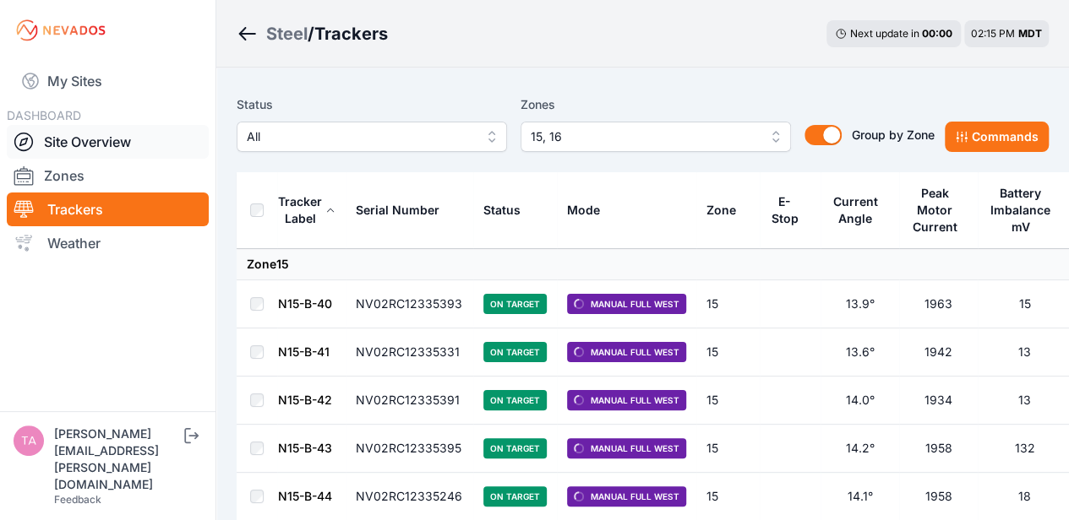
click at [123, 145] on link "Site Overview" at bounding box center [108, 142] width 202 height 34
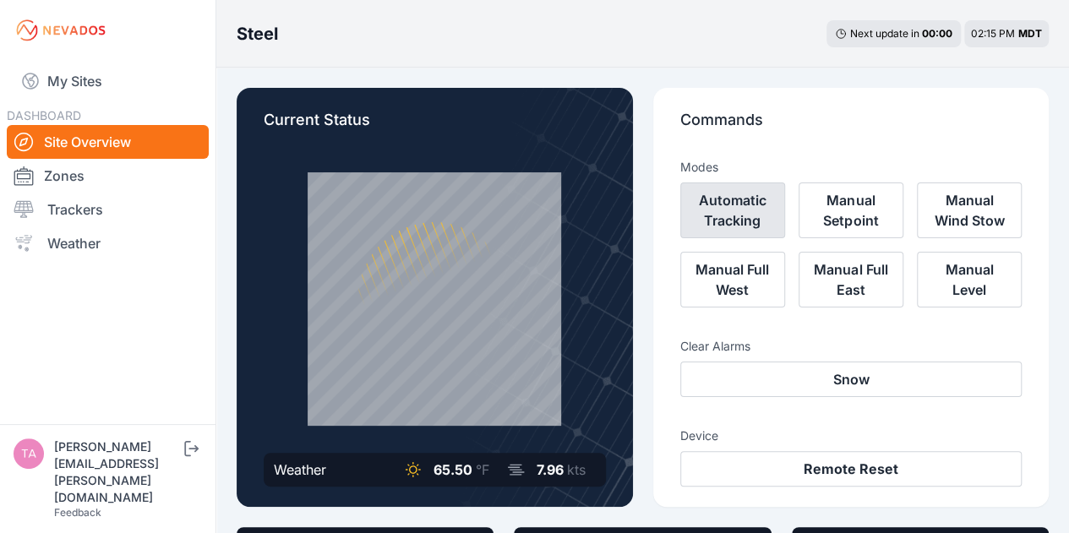
click at [719, 205] on button "Automatic Tracking" at bounding box center [732, 210] width 105 height 56
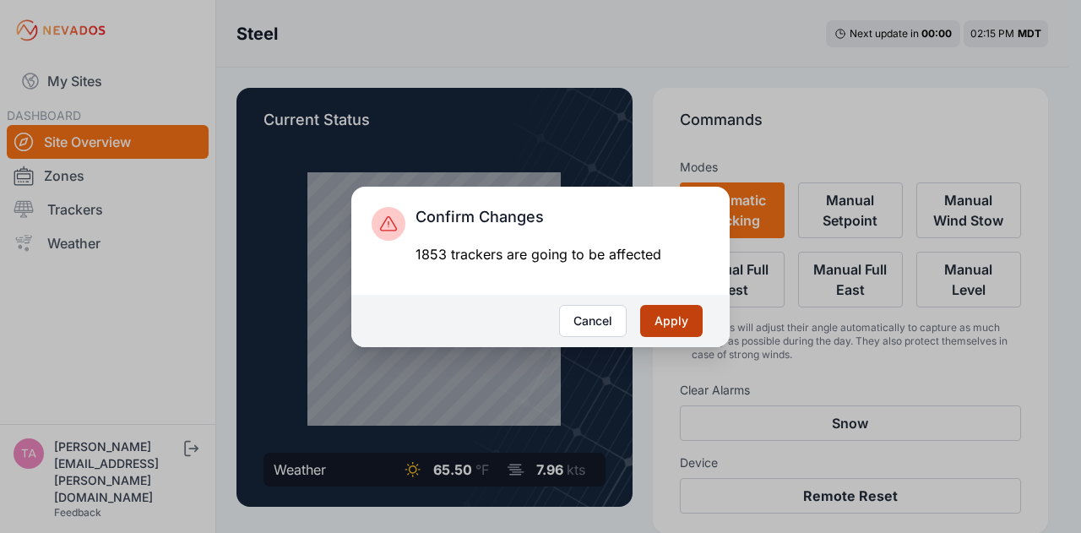
click at [674, 315] on button "Apply" at bounding box center [671, 321] width 63 height 32
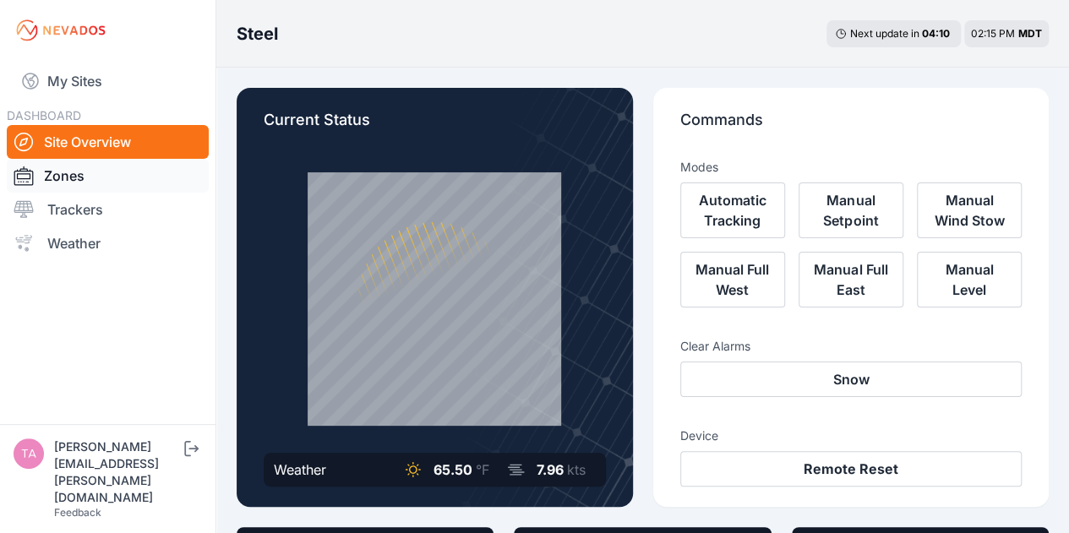
click at [144, 171] on link "Zones" at bounding box center [108, 176] width 202 height 34
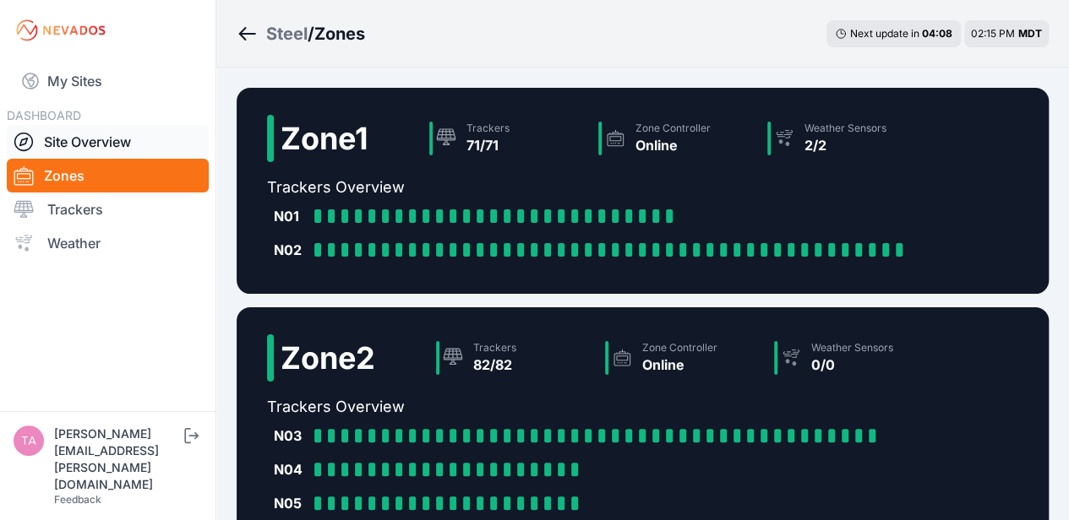
click at [65, 145] on link "Site Overview" at bounding box center [108, 142] width 202 height 34
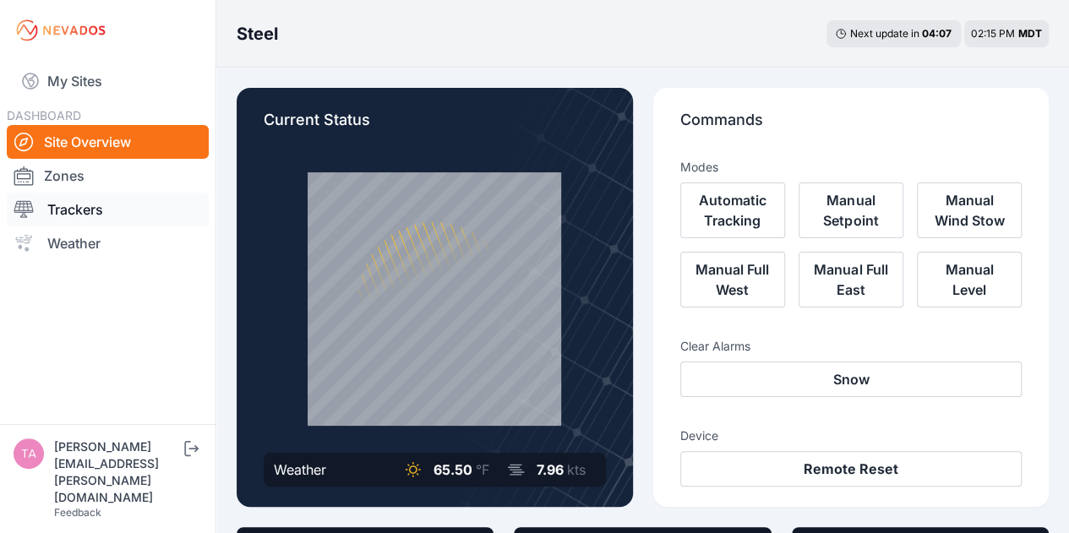
click at [112, 208] on link "Trackers" at bounding box center [108, 210] width 202 height 34
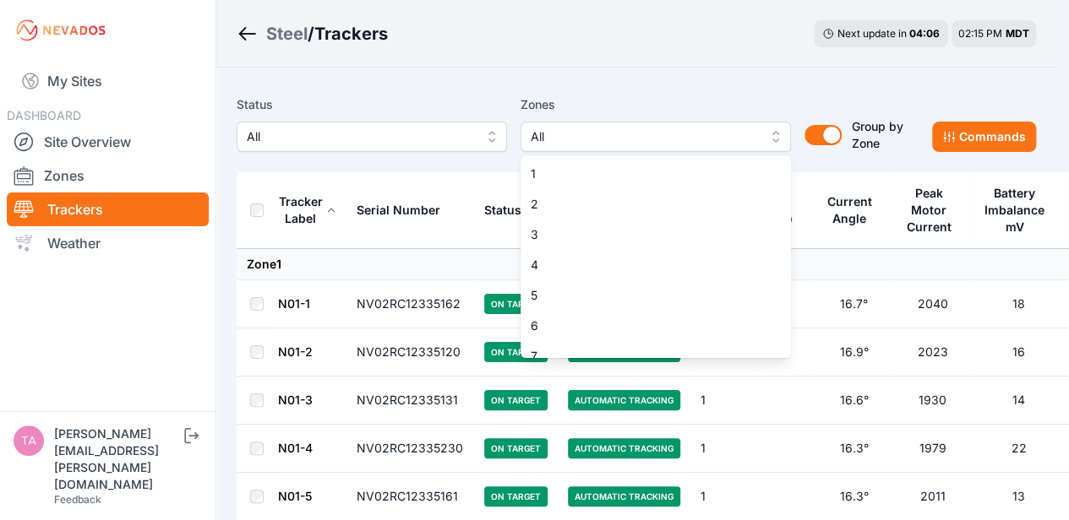
click at [627, 139] on span "All" at bounding box center [643, 137] width 226 height 20
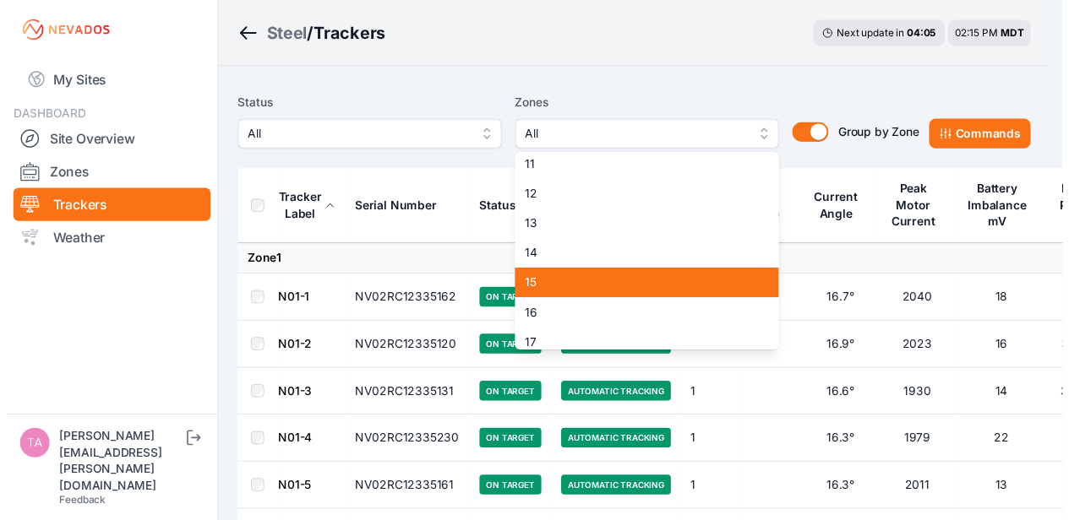
scroll to position [364, 0]
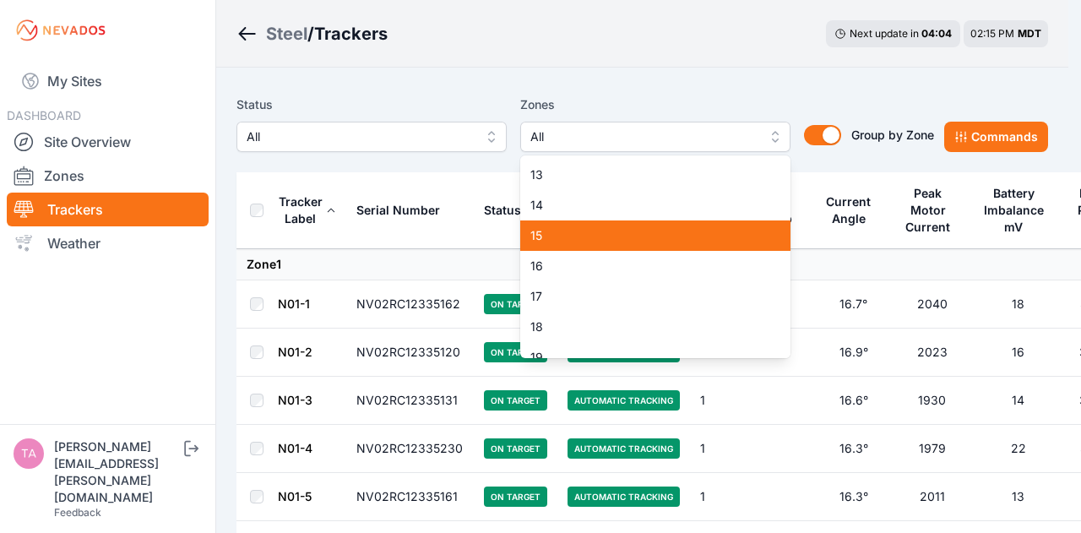
click at [617, 242] on span "15" at bounding box center [645, 235] width 230 height 17
click at [607, 269] on span "16" at bounding box center [645, 266] width 230 height 17
